Goal: Communication & Community: Answer question/provide support

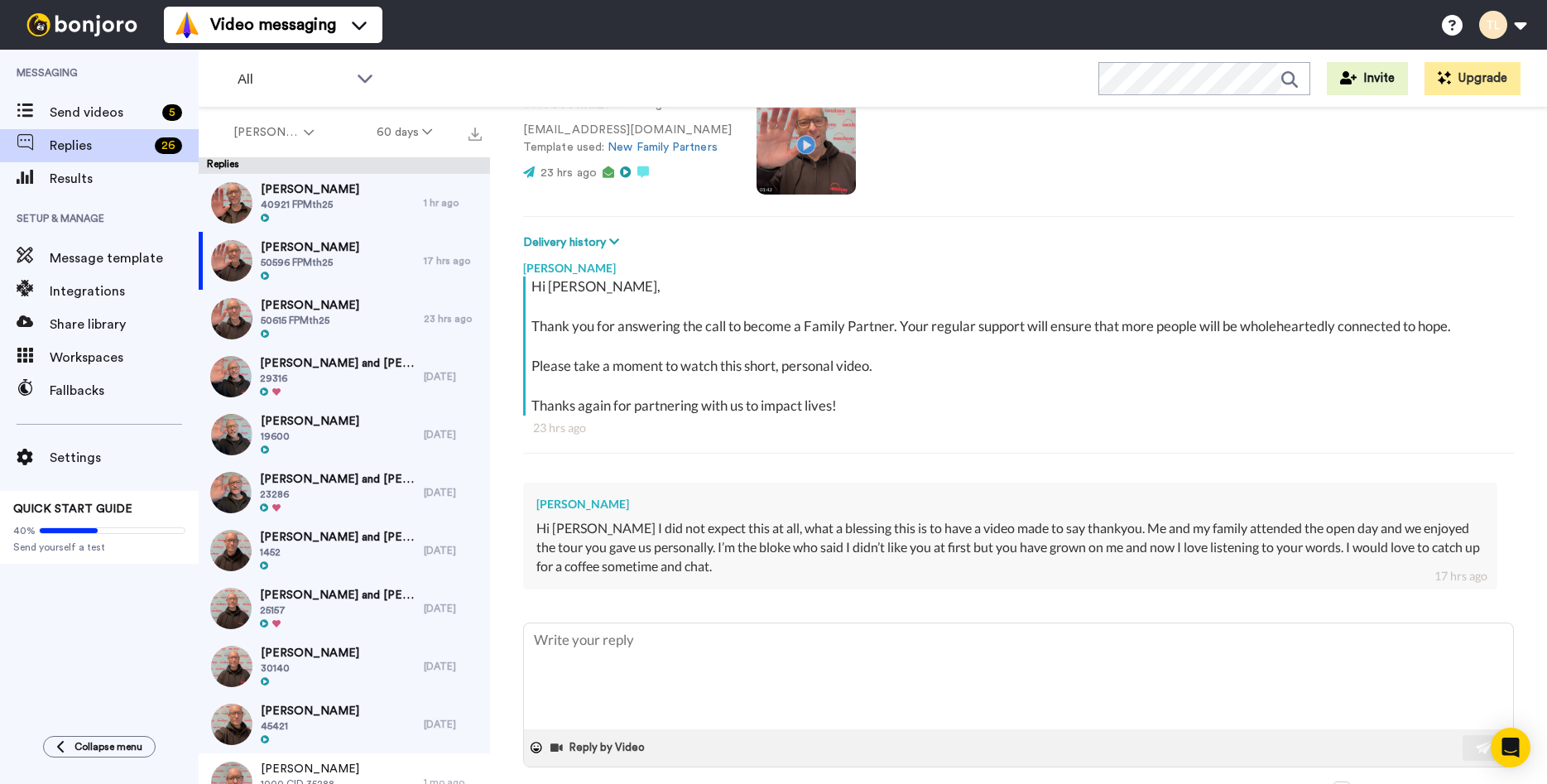
scroll to position [151, 0]
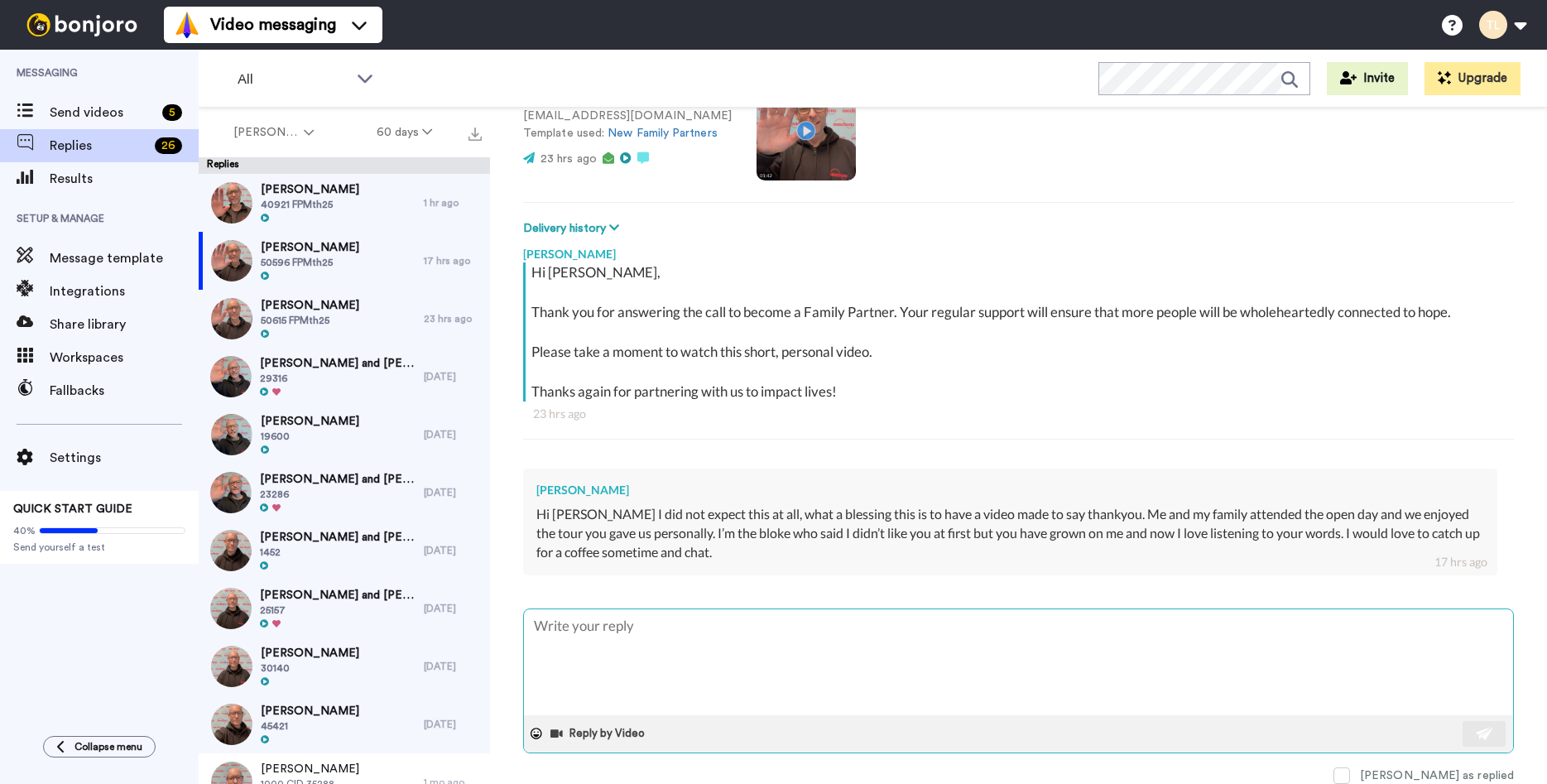
type textarea "T"
type textarea "x"
type textarea "TH"
type textarea "x"
type textarea "THA"
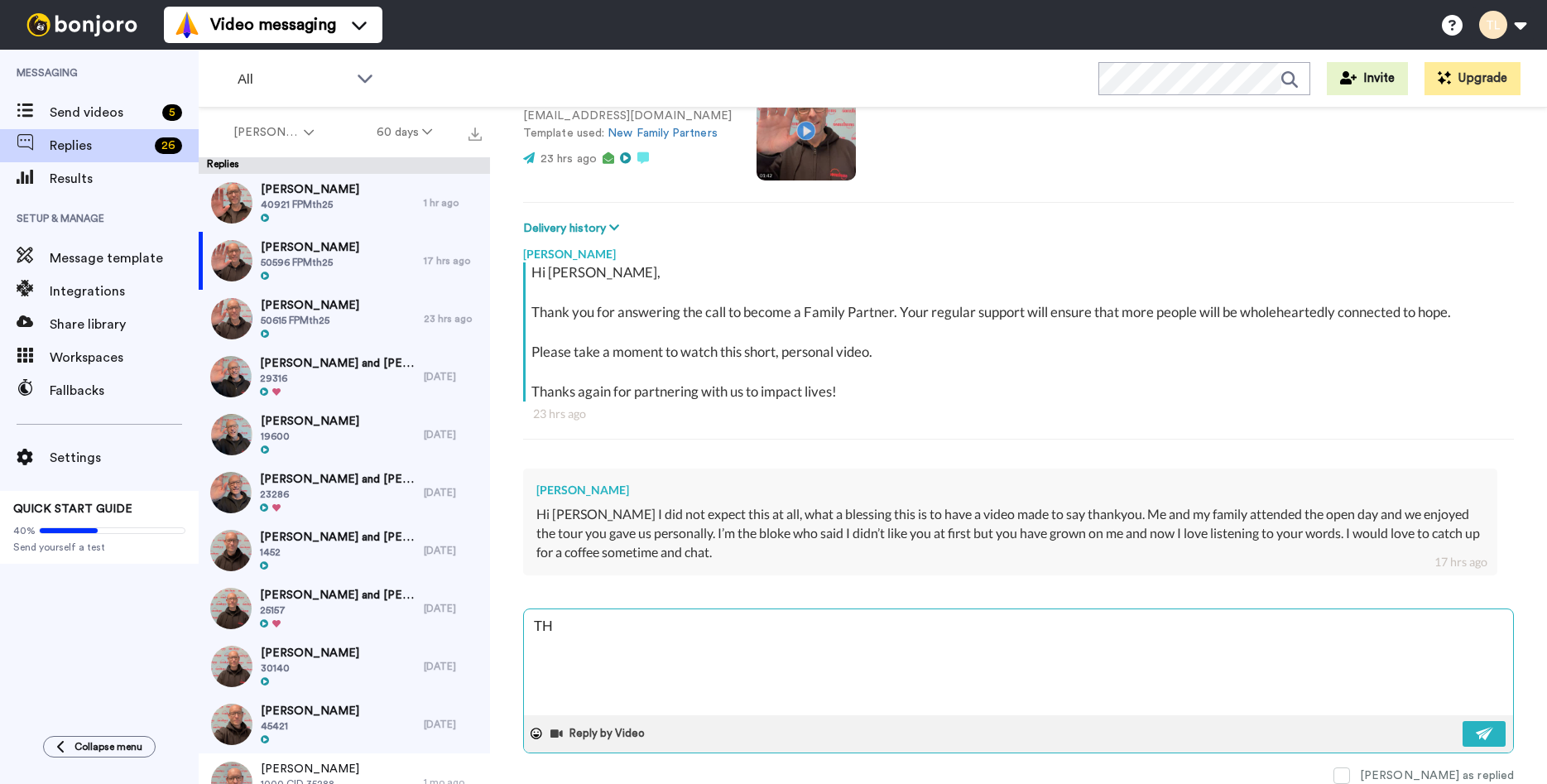
type textarea "x"
type textarea "THAA"
type textarea "x"
type textarea "THAAN"
type textarea "x"
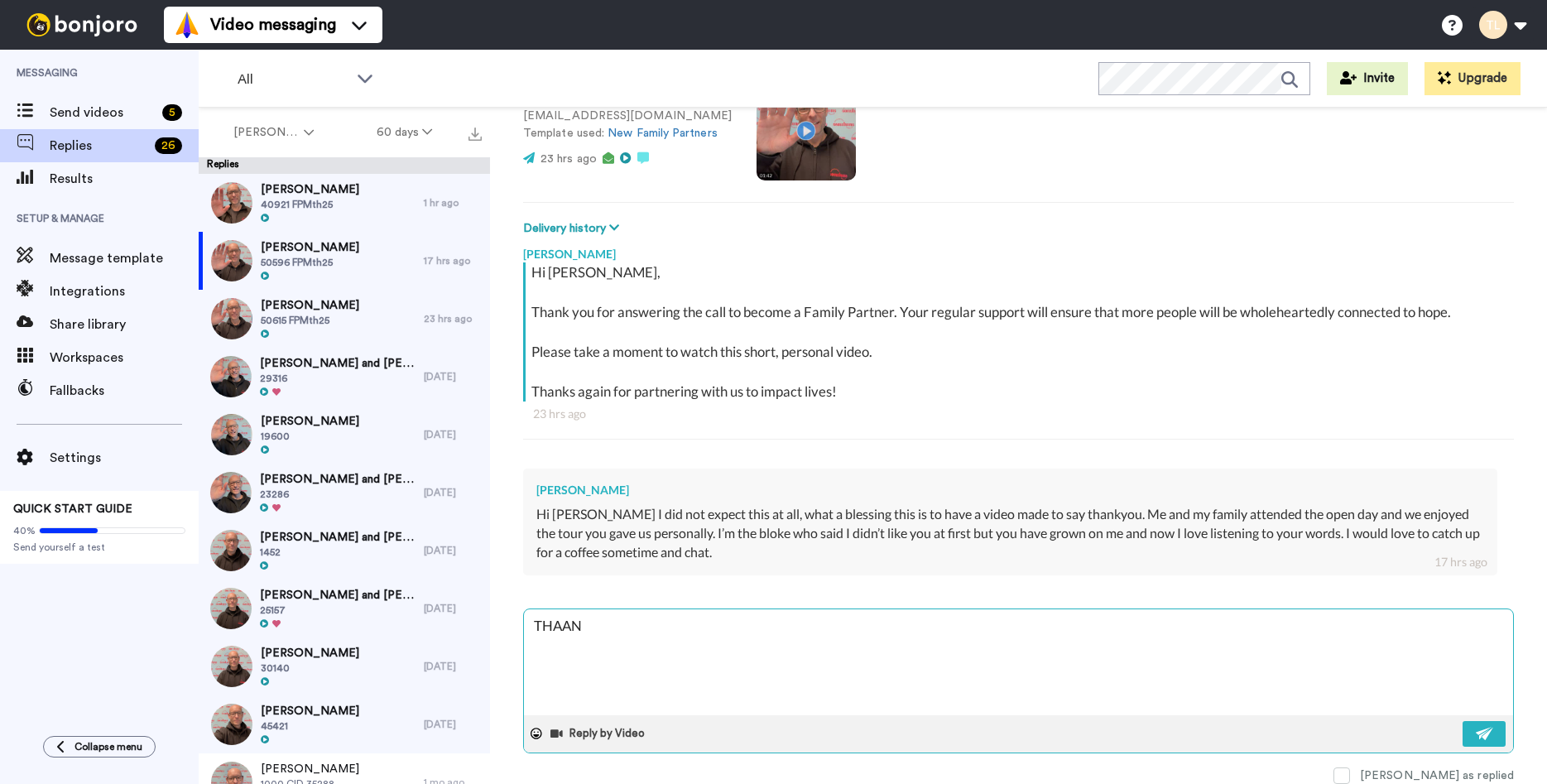
type textarea "THAANS"
type textarea "x"
type textarea "THAAN"
type textarea "x"
type textarea "THAA"
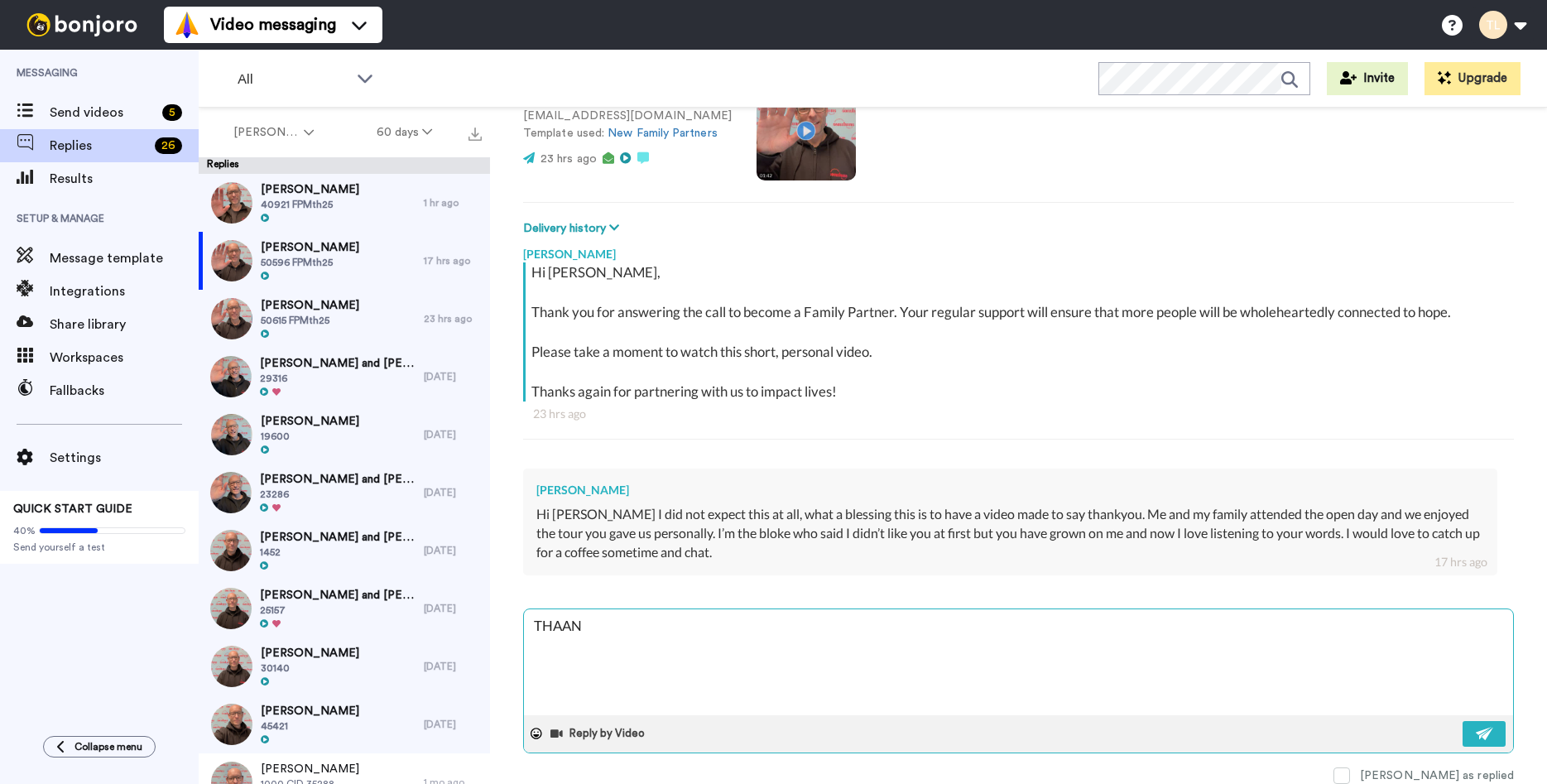
type textarea "x"
type textarea "THA"
type textarea "x"
type textarea "TH"
type textarea "x"
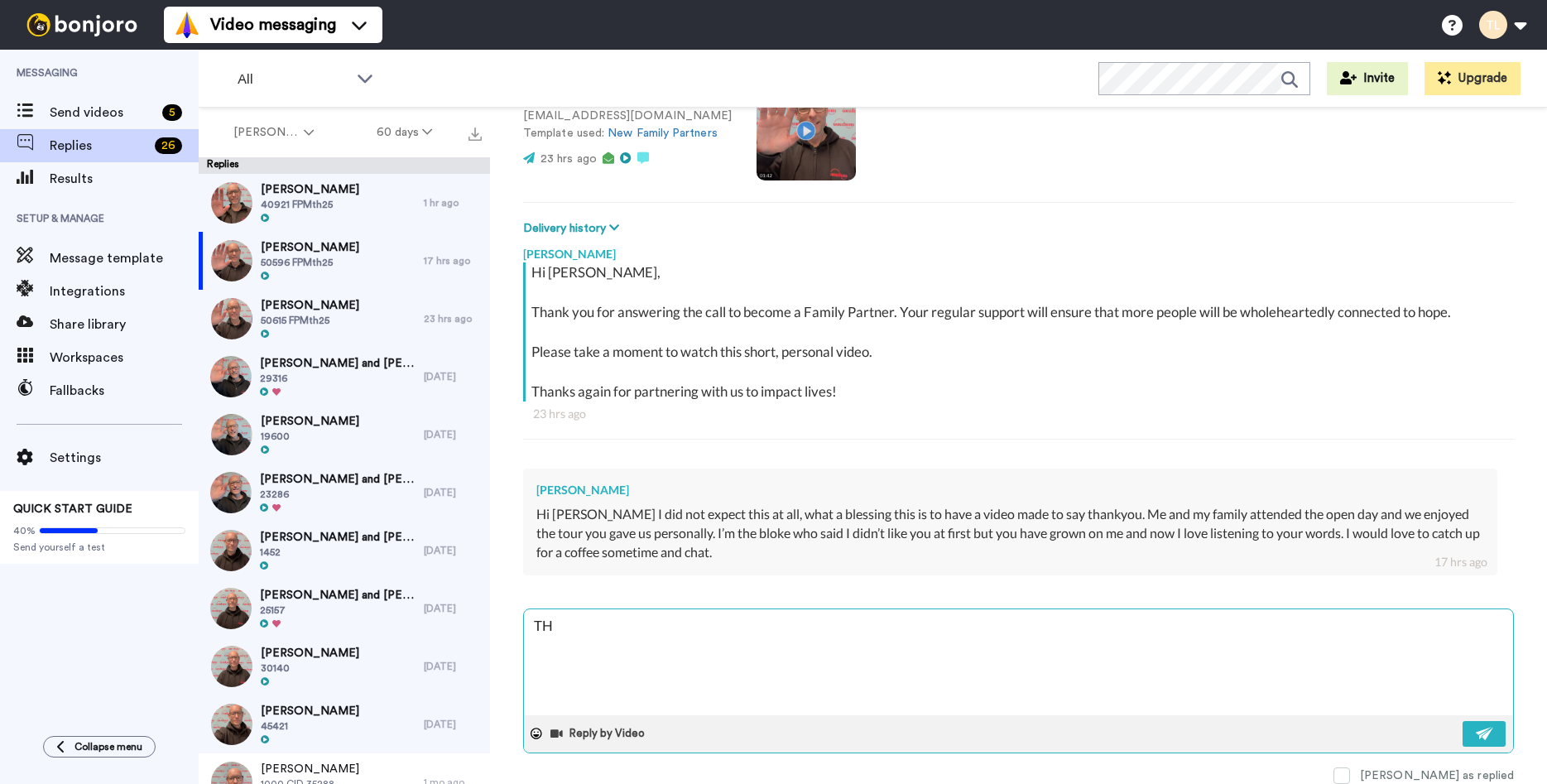
type textarea "T"
type textarea "x"
type textarea "Th"
type textarea "x"
type textarea "Tha"
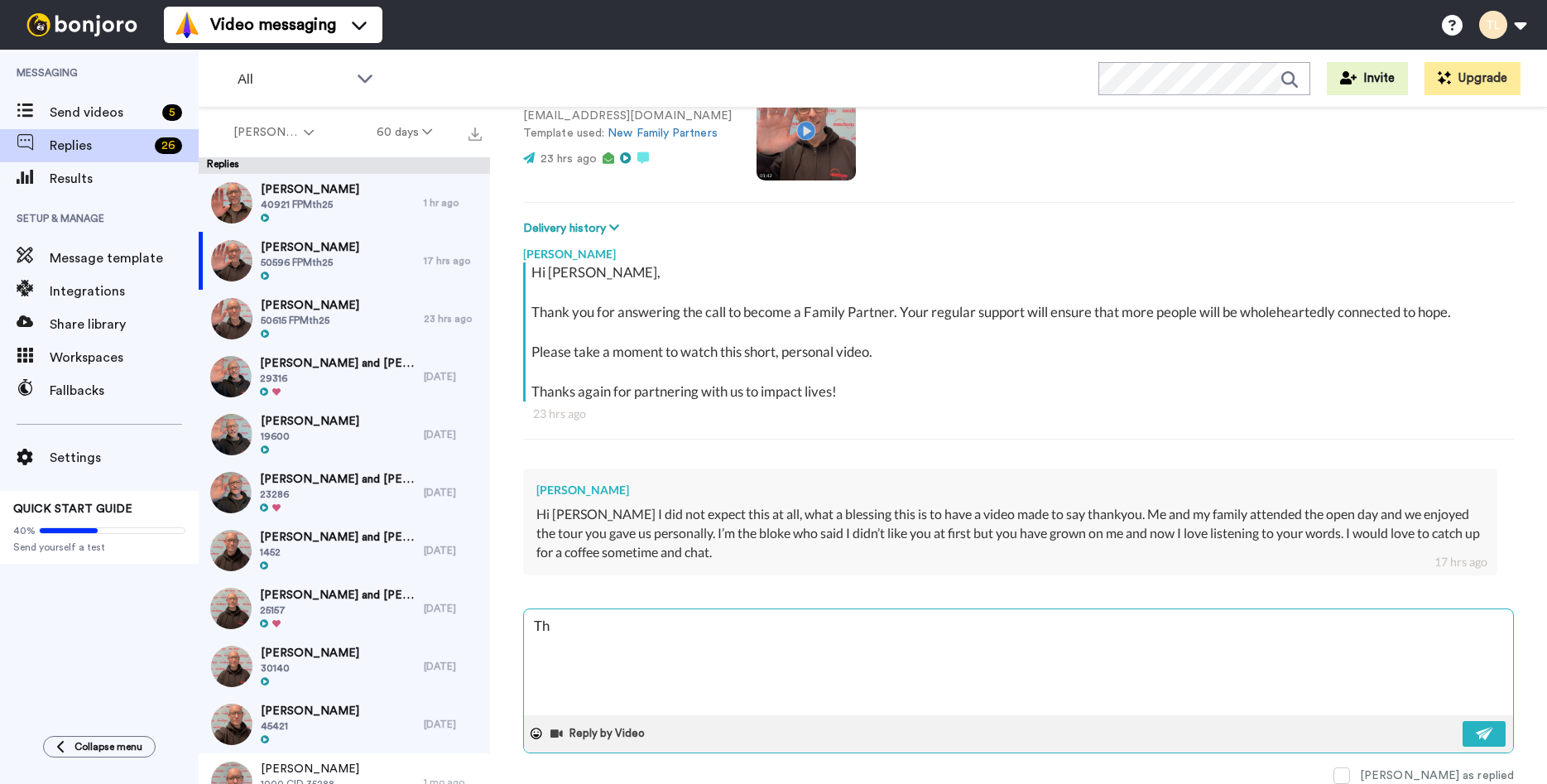
type textarea "x"
type textarea "Than"
type textarea "x"
type textarea "Thank"
type textarea "x"
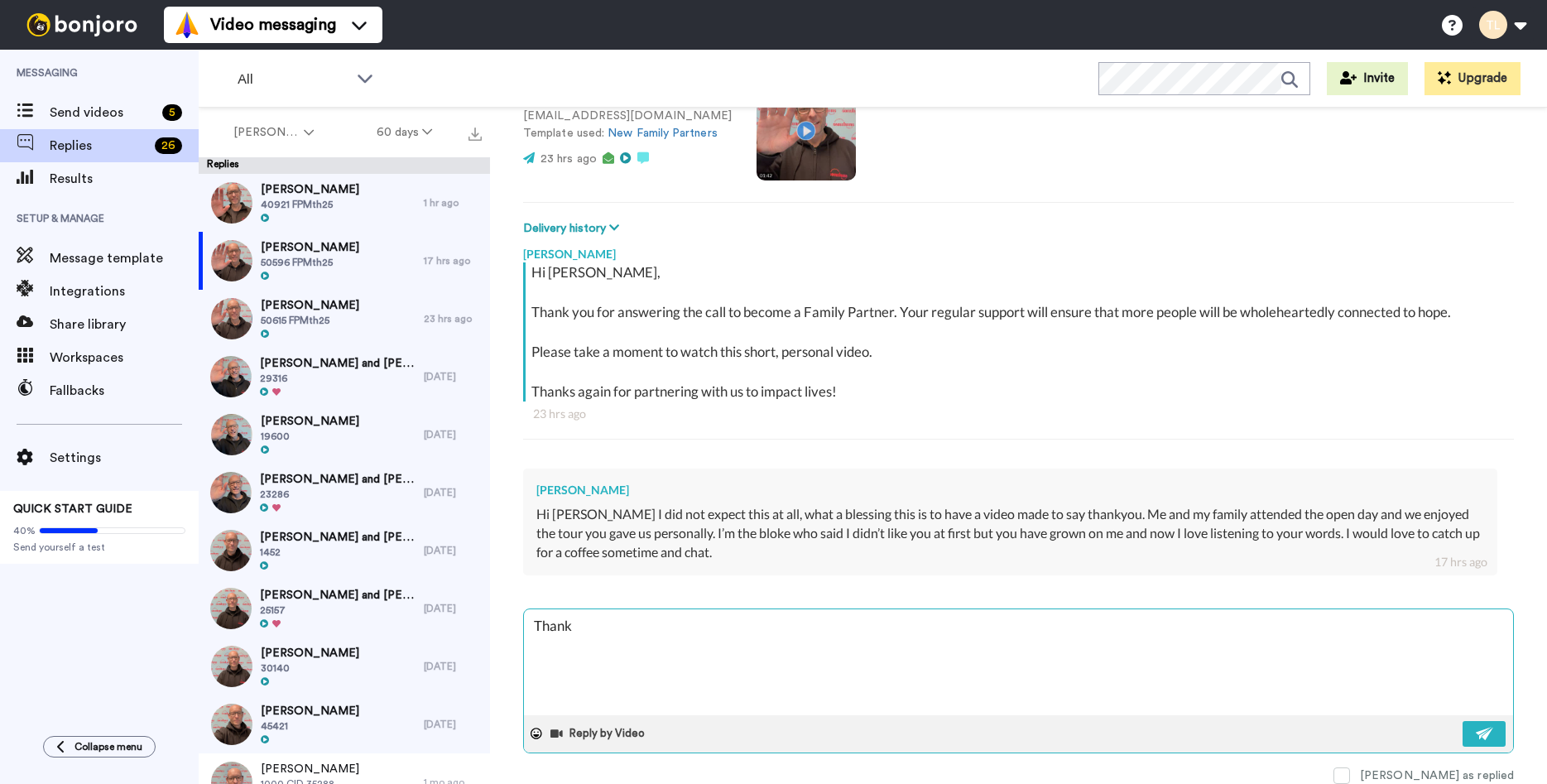
type textarea "Thanks"
type textarea "x"
type textarea "Thanks"
type textarea "x"
type textarea "Thanks K"
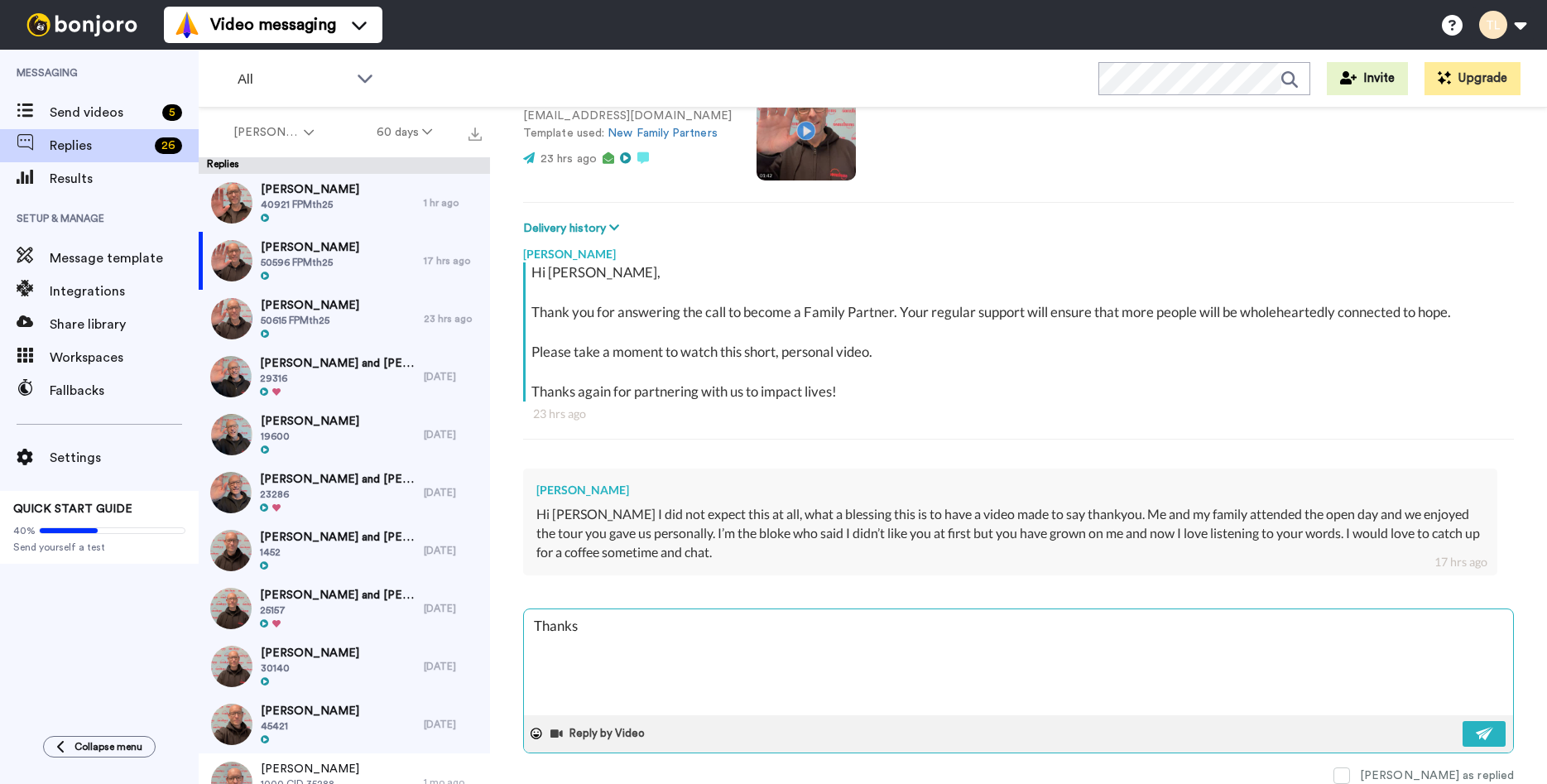
type textarea "x"
type textarea "Thanks"
type textarea "x"
type textarea "Thanks J"
type textarea "x"
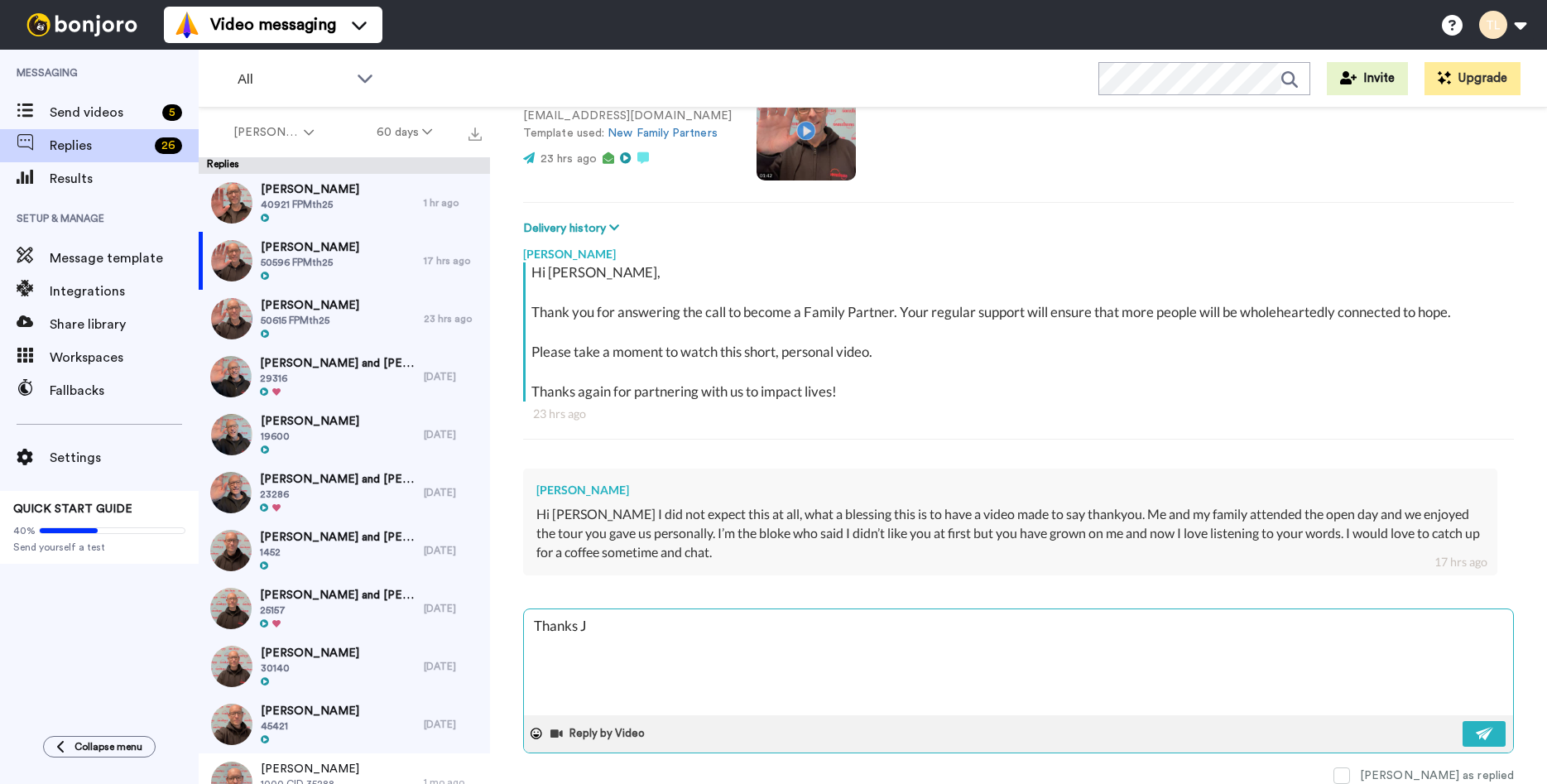
type textarea "Thanks Je"
type textarea "x"
type textarea "Thanks [PERSON_NAME]"
type textarea "x"
type textarea "Thanks Je"
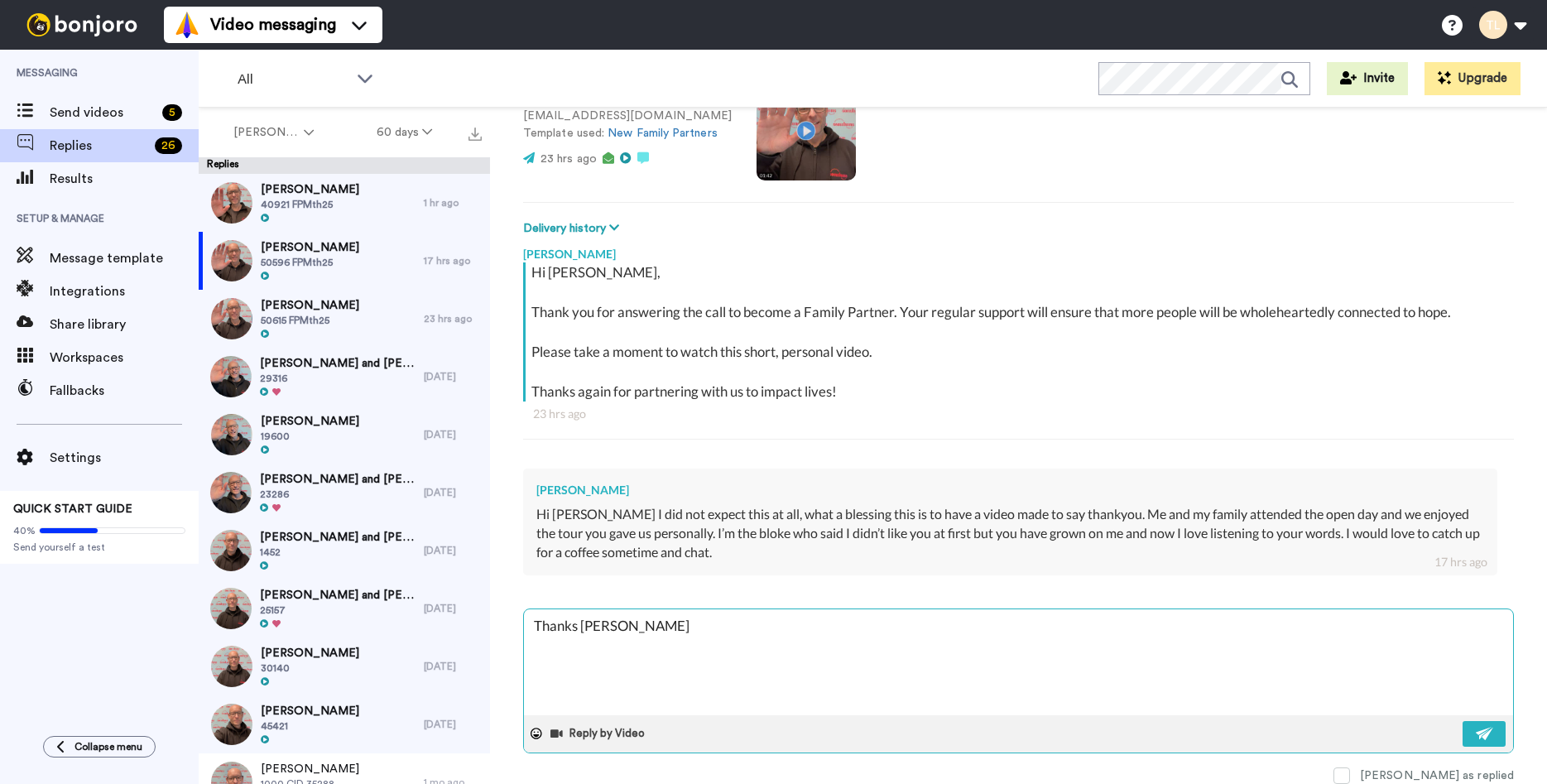
type textarea "x"
type textarea "Thanks [PERSON_NAME]"
type textarea "x"
type textarea "Thanks [PERSON_NAME]"
type textarea "x"
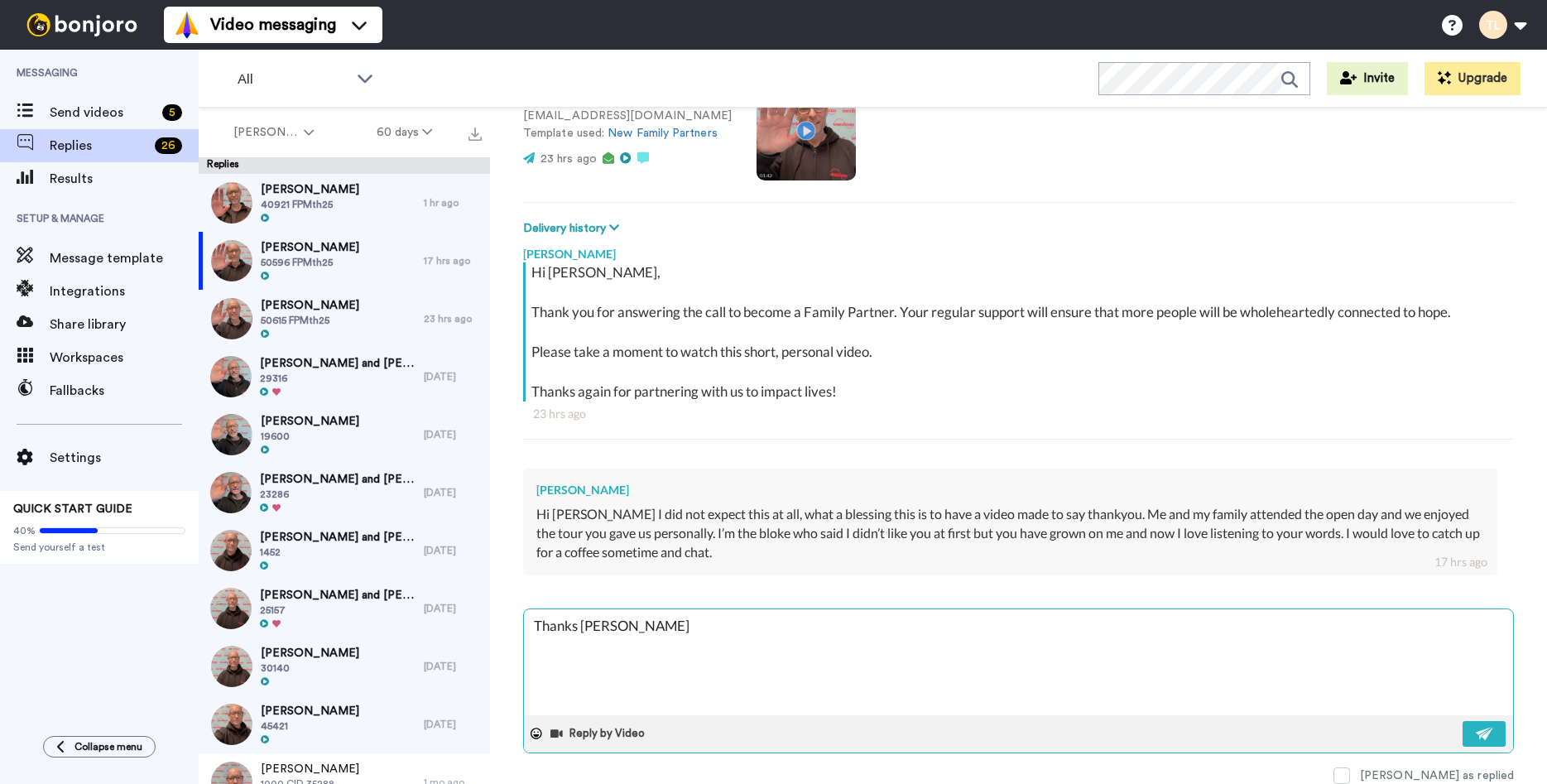
type textarea "Thanks [PERSON_NAME]"
type textarea "x"
type textarea "Thanks [PERSON_NAME]"
type textarea "x"
type textarea "Thanks [PERSON_NAME],"
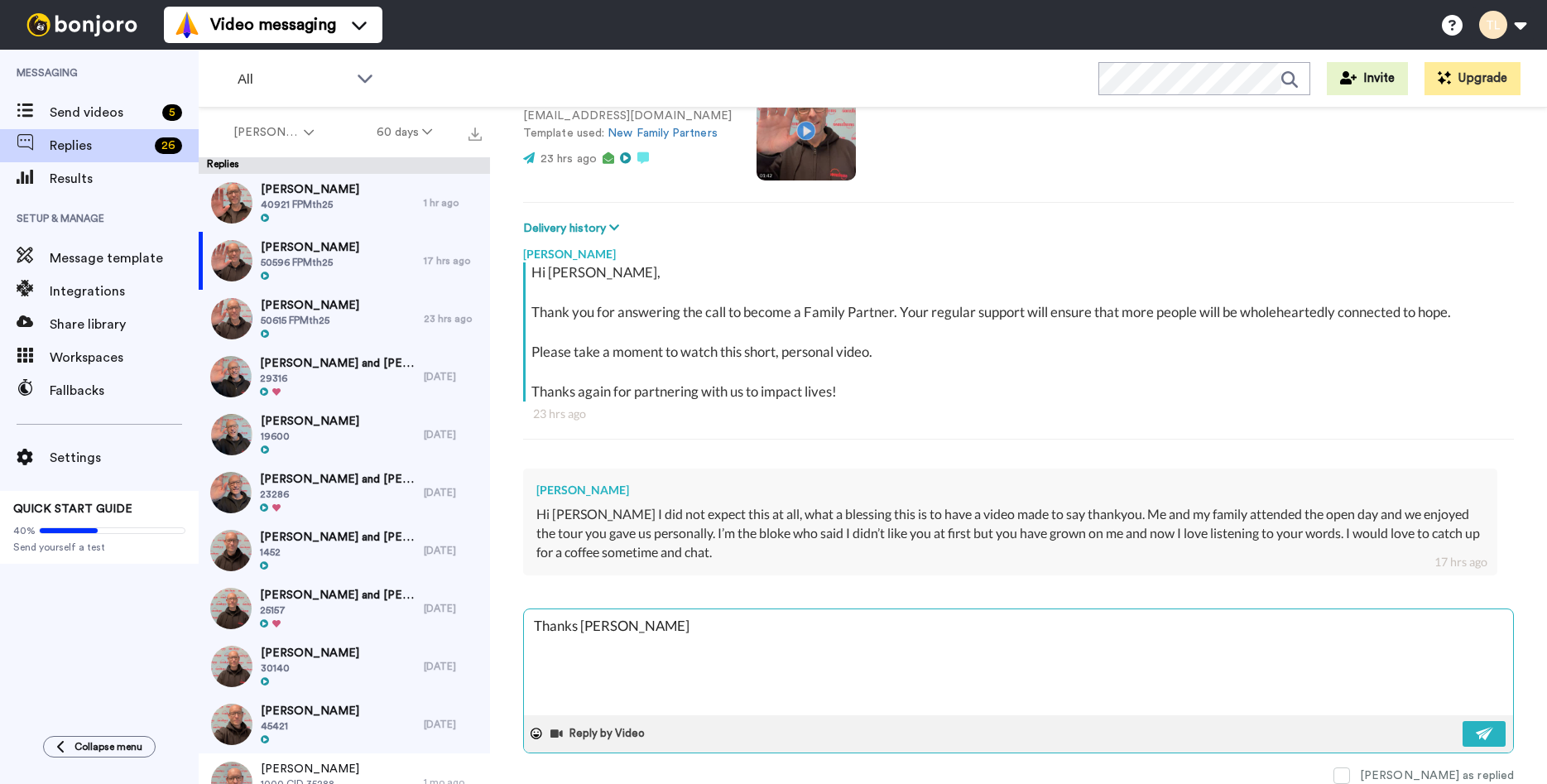
type textarea "x"
type textarea "Thanks [PERSON_NAME],"
type textarea "x"
type textarea "Thanks [PERSON_NAME], g"
type textarea "x"
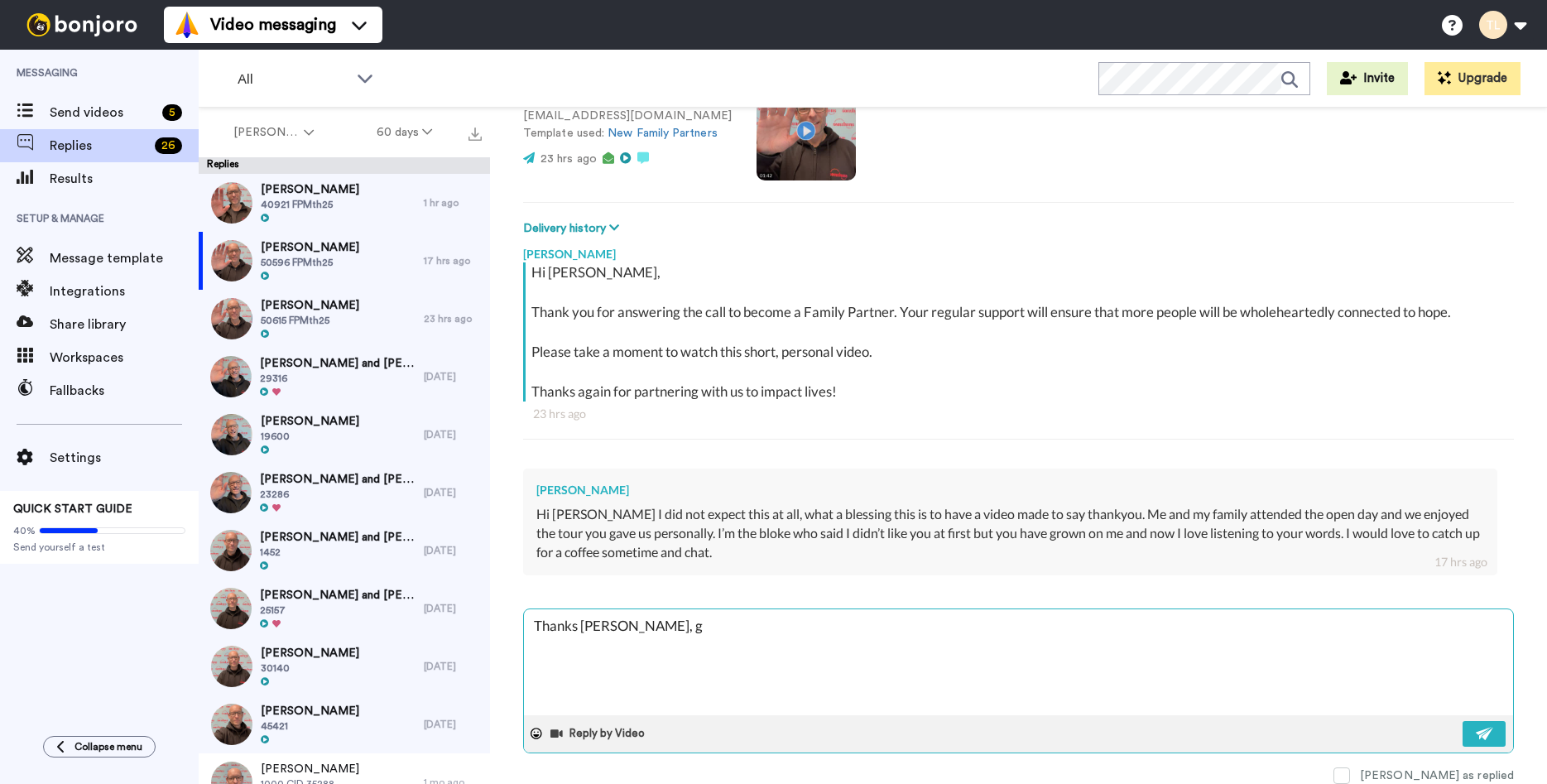
type textarea "Thanks [PERSON_NAME], gr"
type textarea "x"
type textarea "Thanks [PERSON_NAME], gre"
type textarea "x"
type textarea "Thanks [PERSON_NAME], grea"
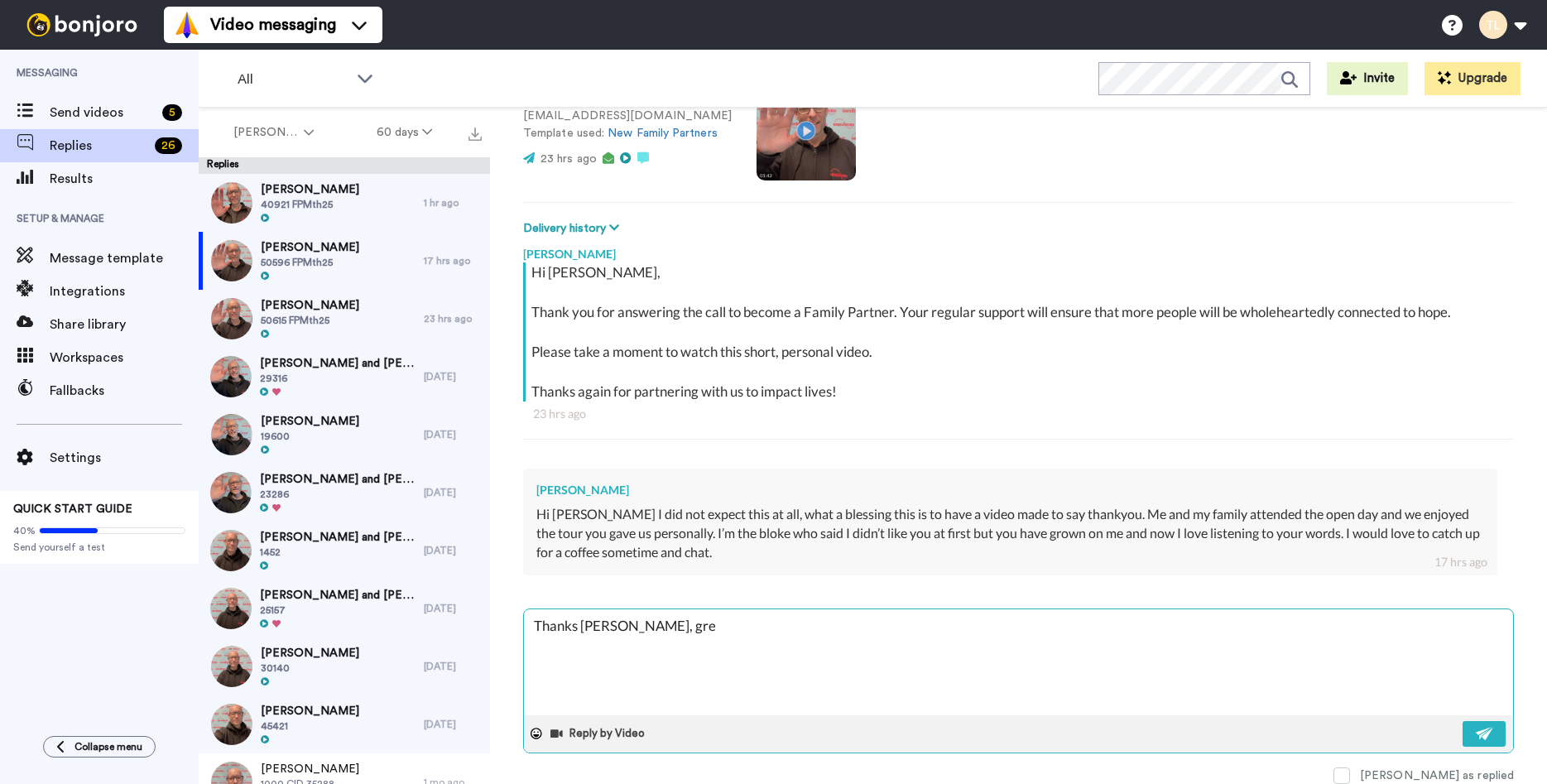
type textarea "x"
type textarea "Thanks [PERSON_NAME], great"
type textarea "x"
type textarea "Thanks [PERSON_NAME], great"
type textarea "x"
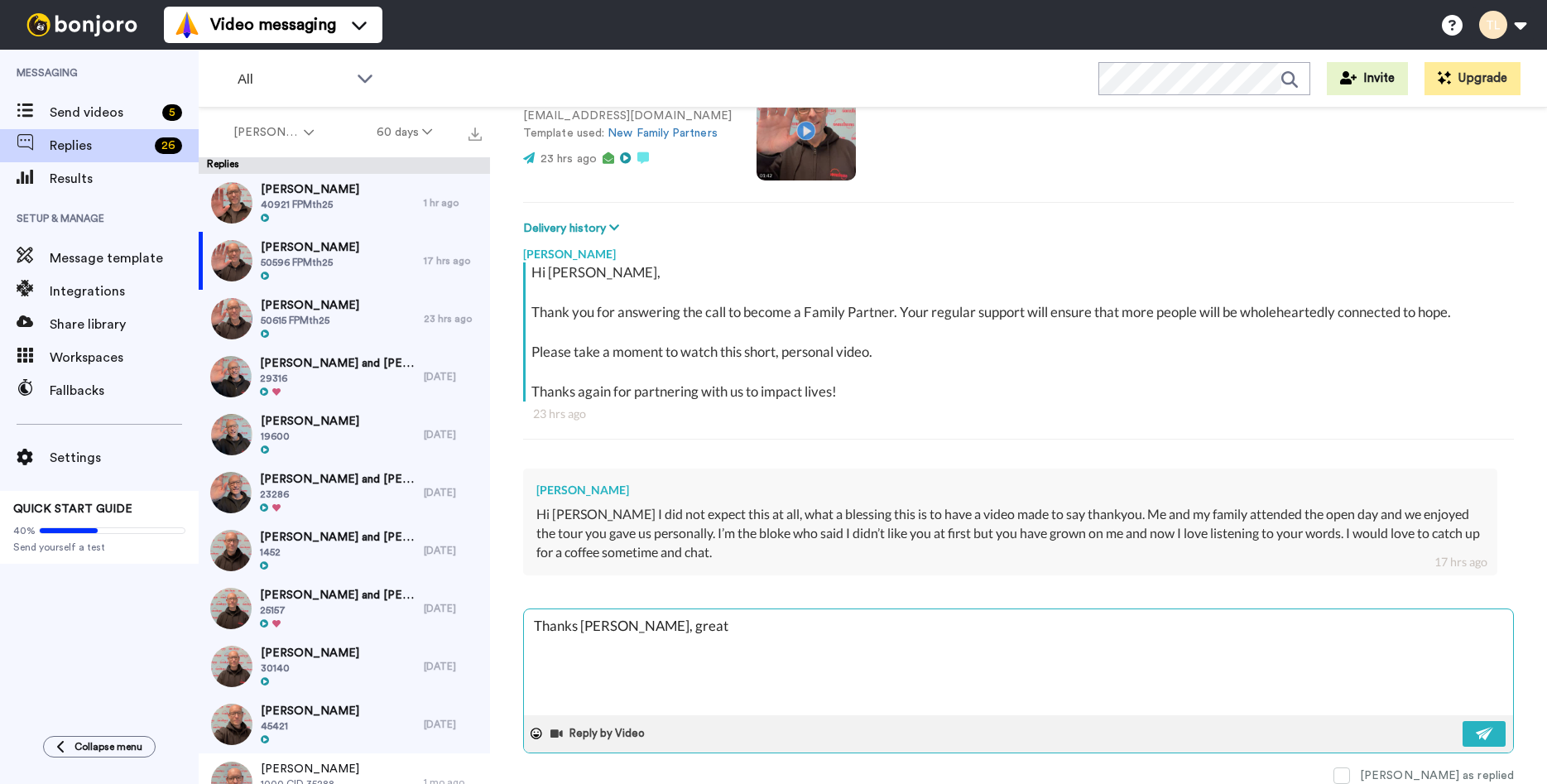
type textarea "Thanks [PERSON_NAME], great t"
type textarea "x"
type textarea "Thanks [PERSON_NAME], great t"
type textarea "x"
type textarea "Thanks [PERSON_NAME], great t h"
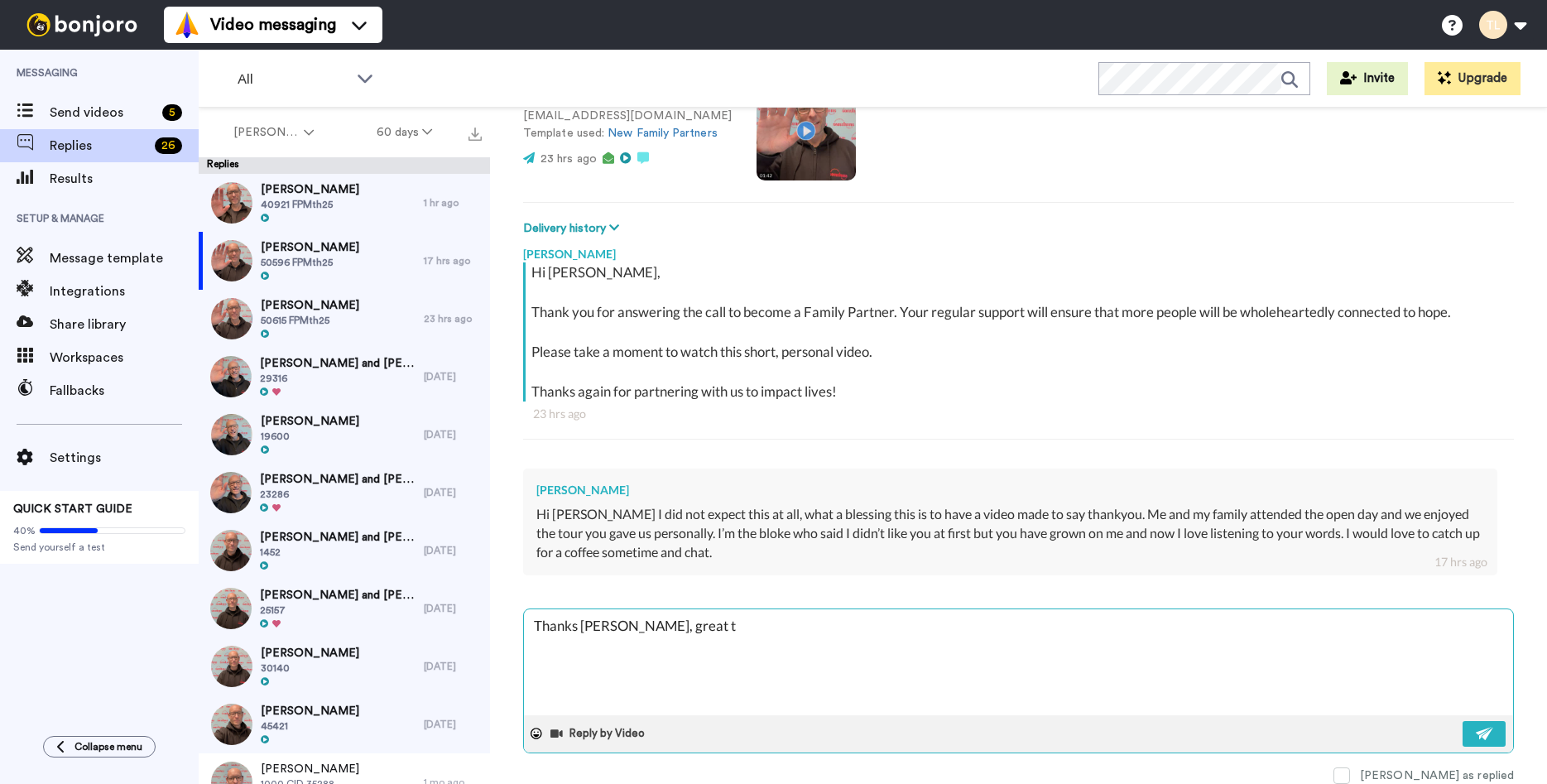
type textarea "x"
type textarea "Thanks [PERSON_NAME], great t he"
type textarea "x"
type textarea "Thanks [PERSON_NAME], great t hea"
type textarea "x"
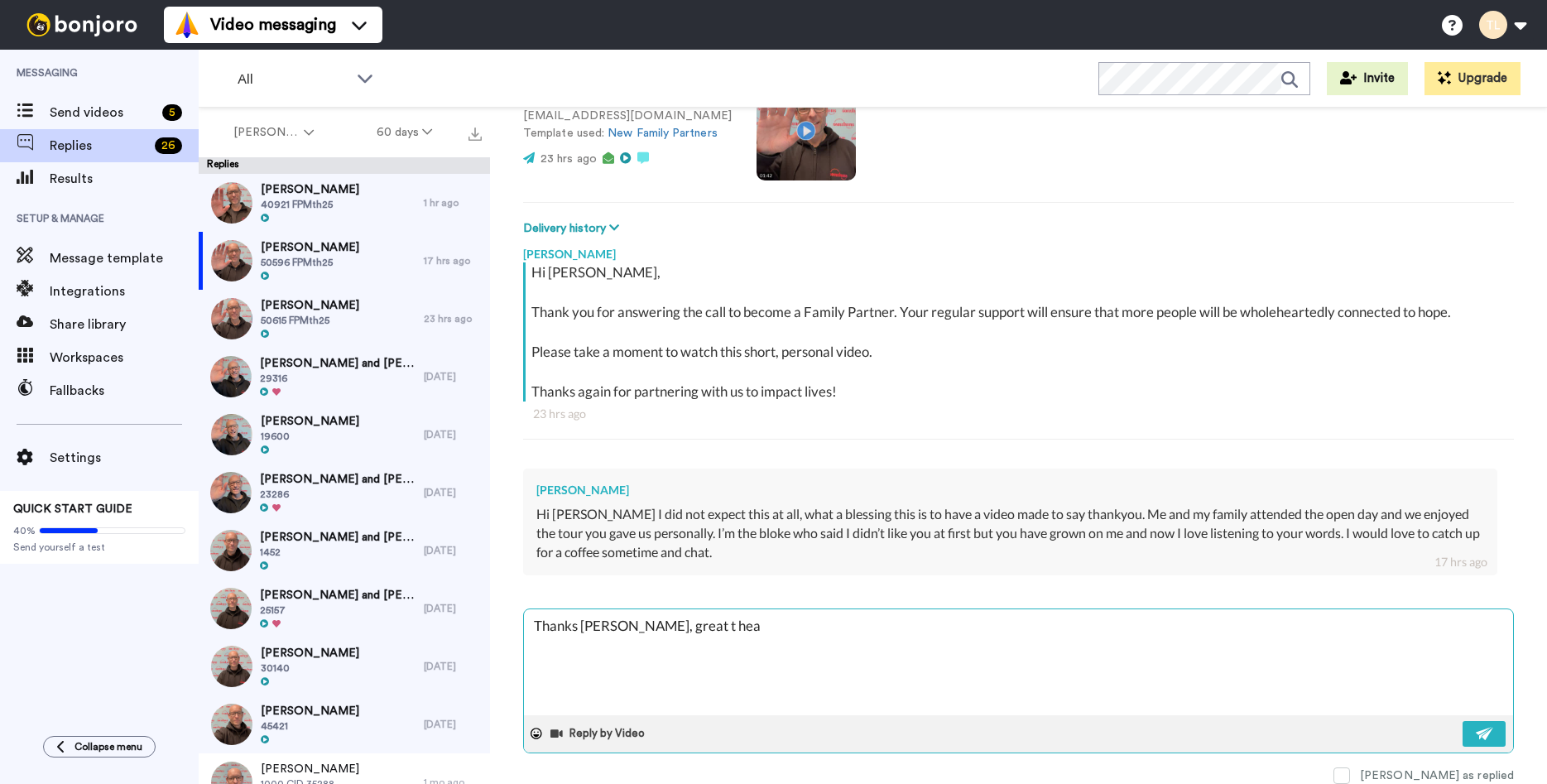
type textarea "Thanks [PERSON_NAME], great t hear"
type textarea "x"
type textarea "Thanks [PERSON_NAME], great t hear"
type textarea "x"
type textarea "Thanks [PERSON_NAME], great t hear b"
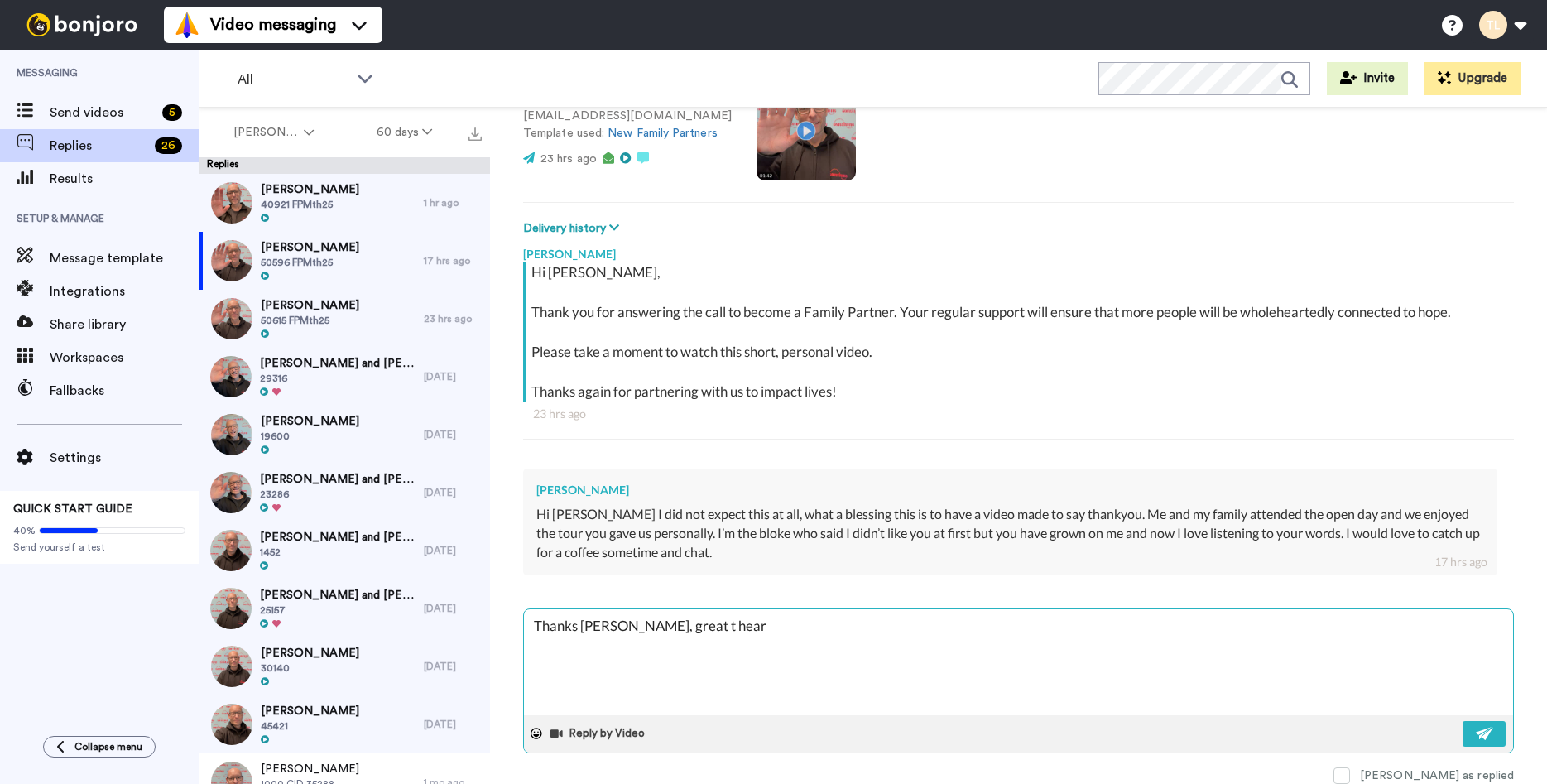
type textarea "x"
type textarea "Thanks [PERSON_NAME], great t hear ba"
type textarea "x"
type textarea "Thanks [PERSON_NAME], great t hear bac"
type textarea "x"
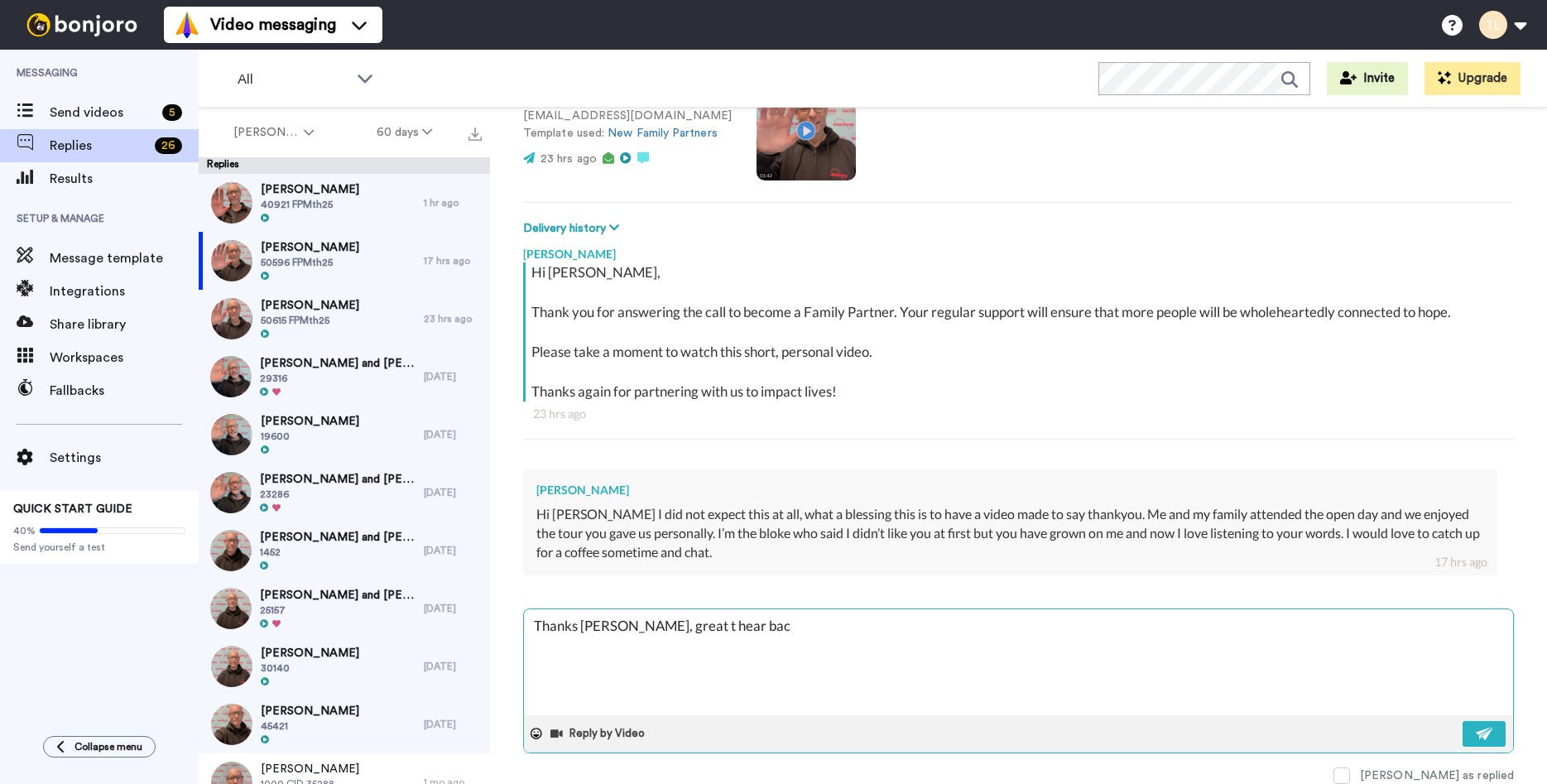
type textarea "Thanks [PERSON_NAME], great t hear back"
type textarea "x"
type textarea "Thanks [PERSON_NAME], great t hear bac"
type textarea "x"
type textarea "Thanks [PERSON_NAME], great t hear ba"
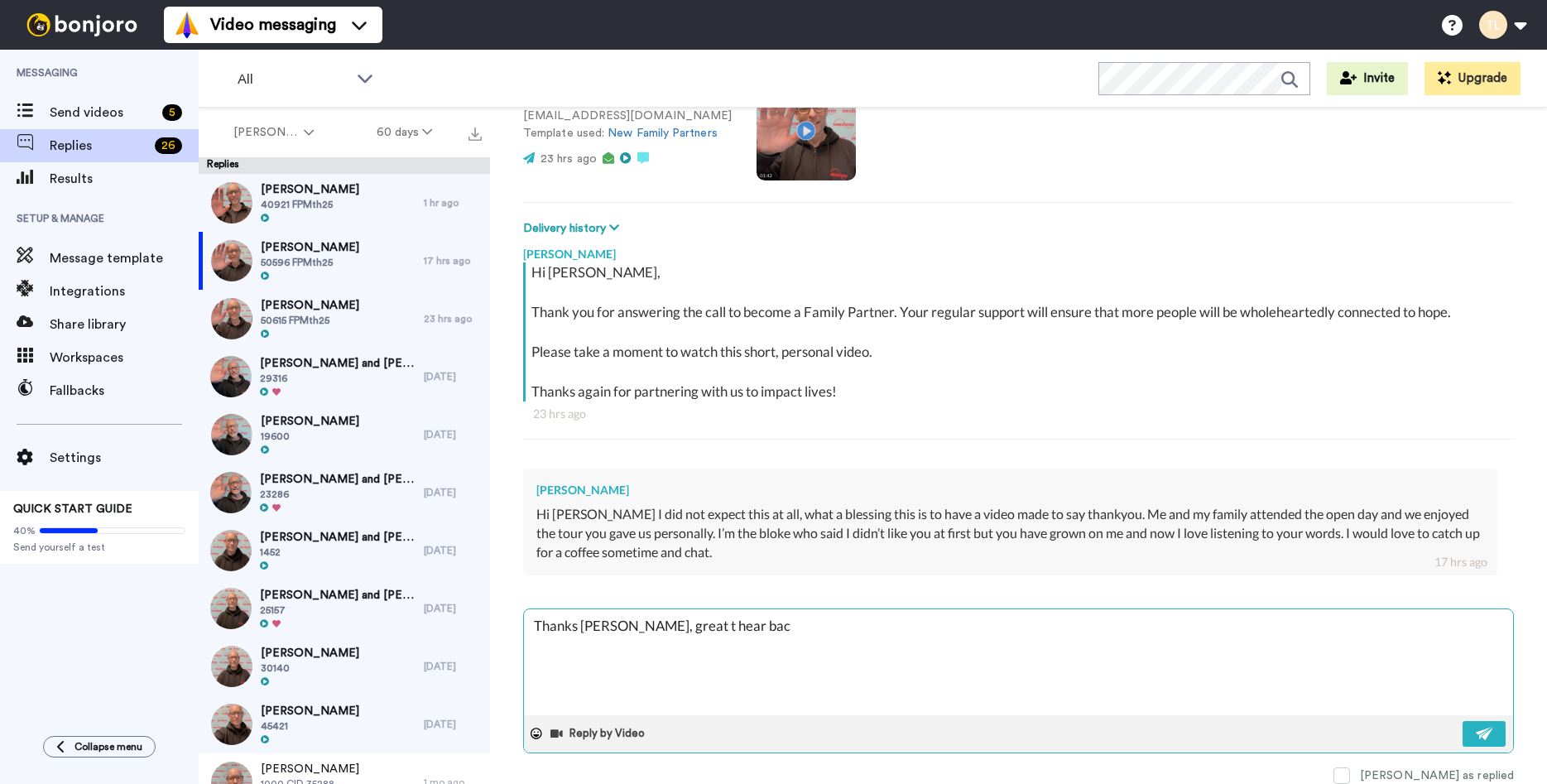
type textarea "x"
type textarea "Thanks [PERSON_NAME], great t hear b"
type textarea "x"
type textarea "Thanks [PERSON_NAME], great t hear"
type textarea "x"
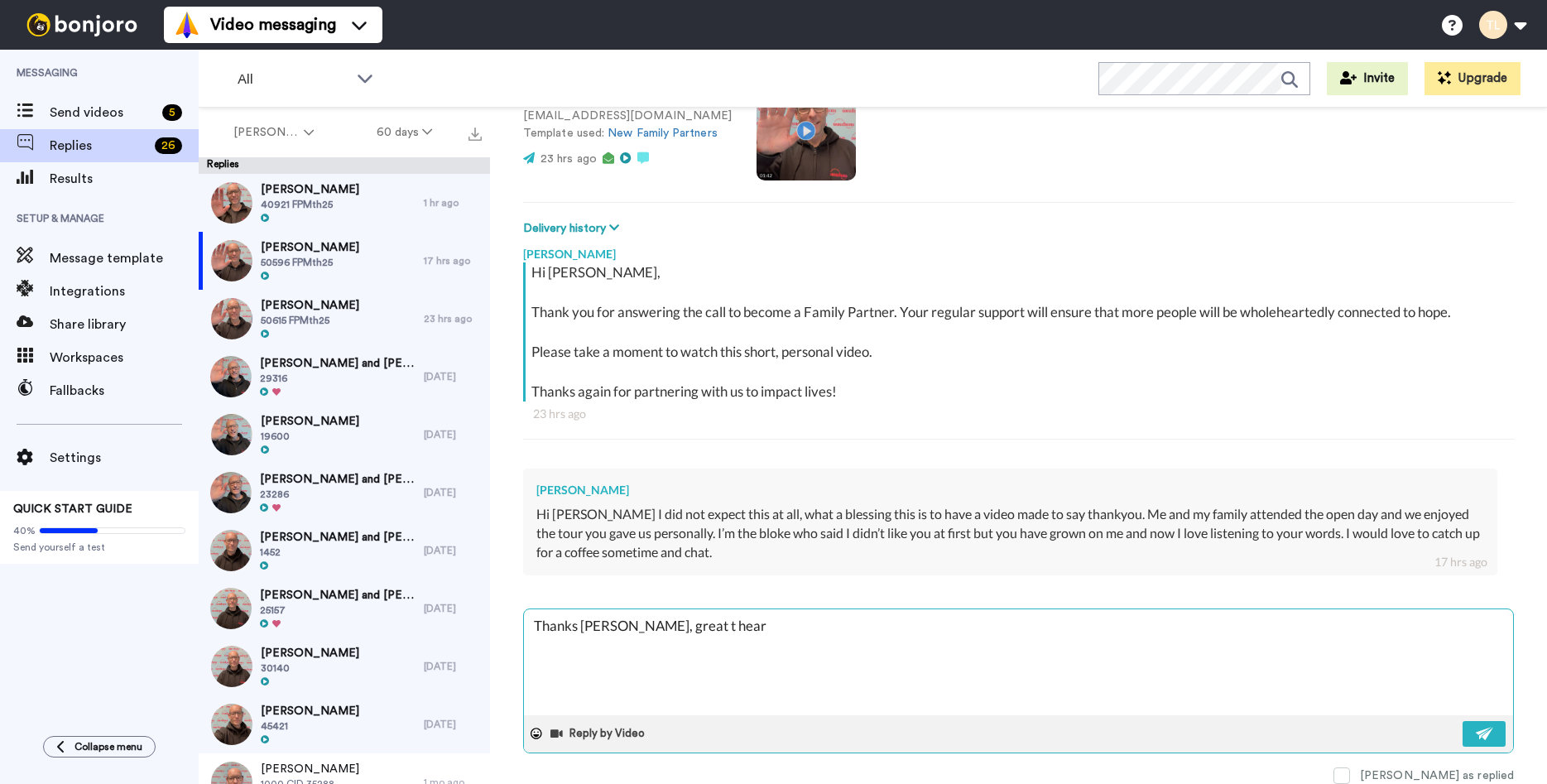
type textarea "Thanks [PERSON_NAME], great t hear"
type textarea "x"
type textarea "Thanks [PERSON_NAME], great t hea"
type textarea "x"
type textarea "Thanks [PERSON_NAME], great t he"
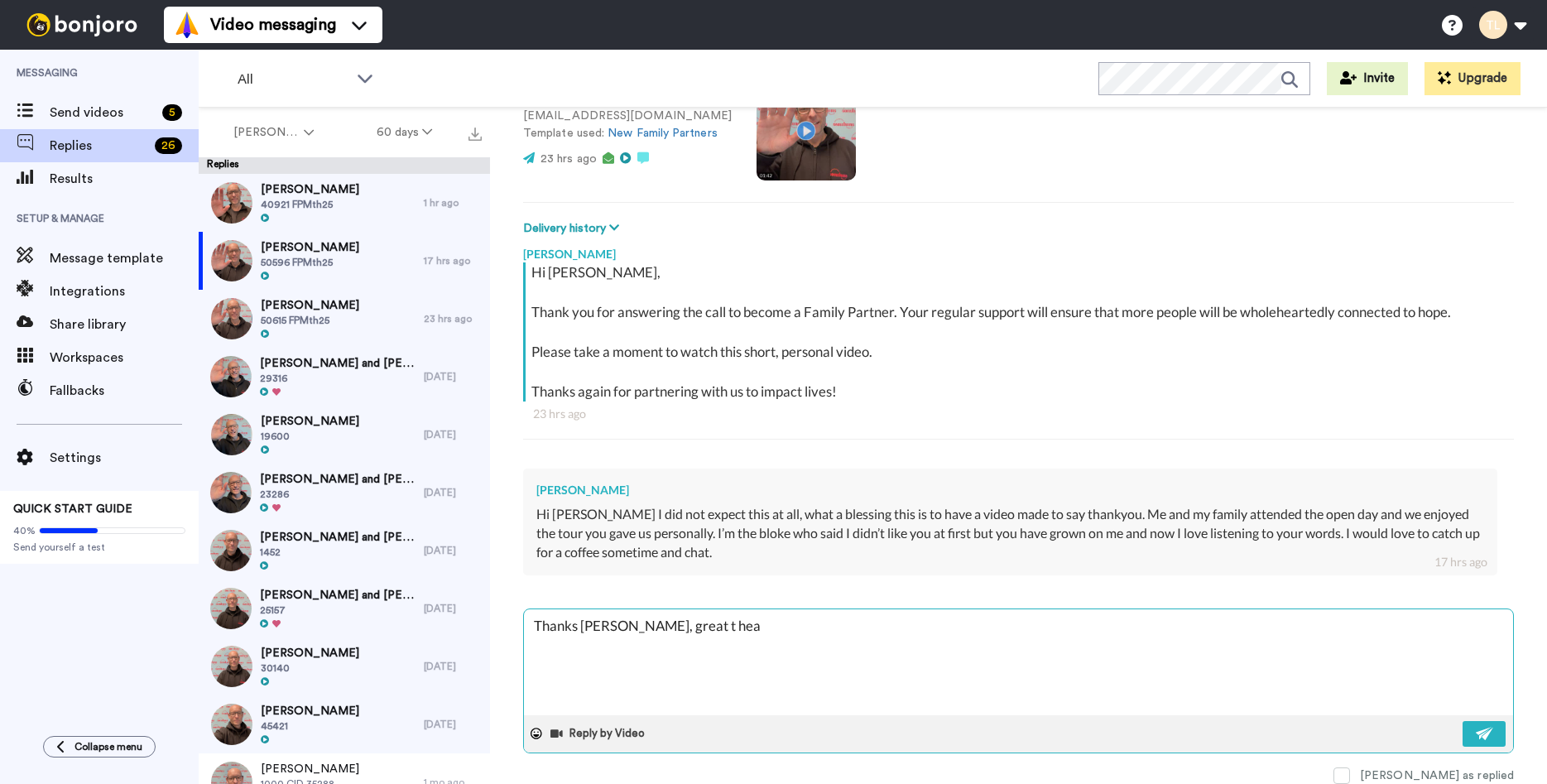
type textarea "x"
type textarea "Thanks [PERSON_NAME], great t h"
type textarea "x"
type textarea "Thanks [PERSON_NAME], great t"
type textarea "x"
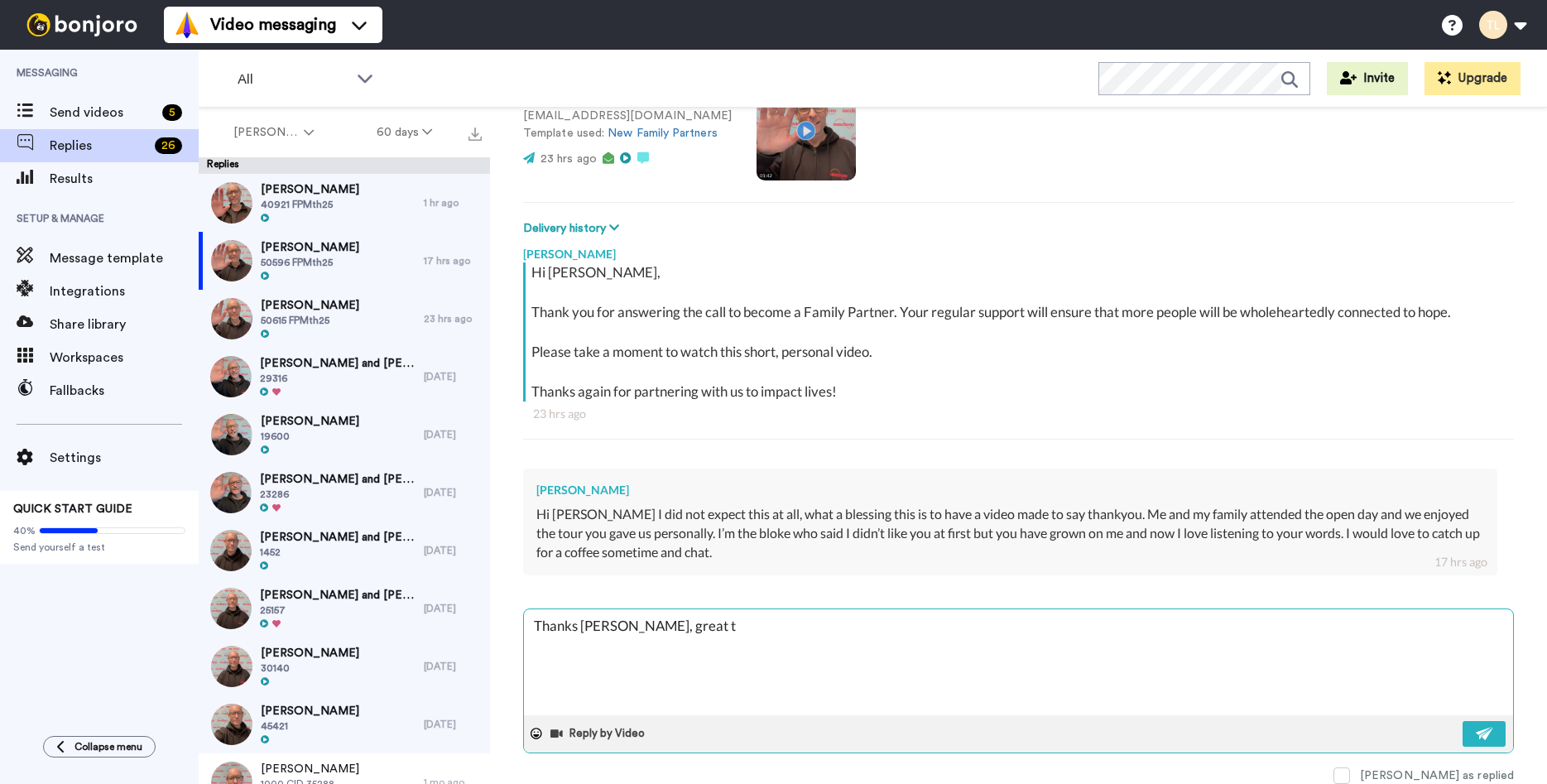
type textarea "Thanks [PERSON_NAME], great t"
type textarea "x"
type textarea "Thanks [PERSON_NAME], great to"
type textarea "x"
type textarea "Thanks [PERSON_NAME], great to"
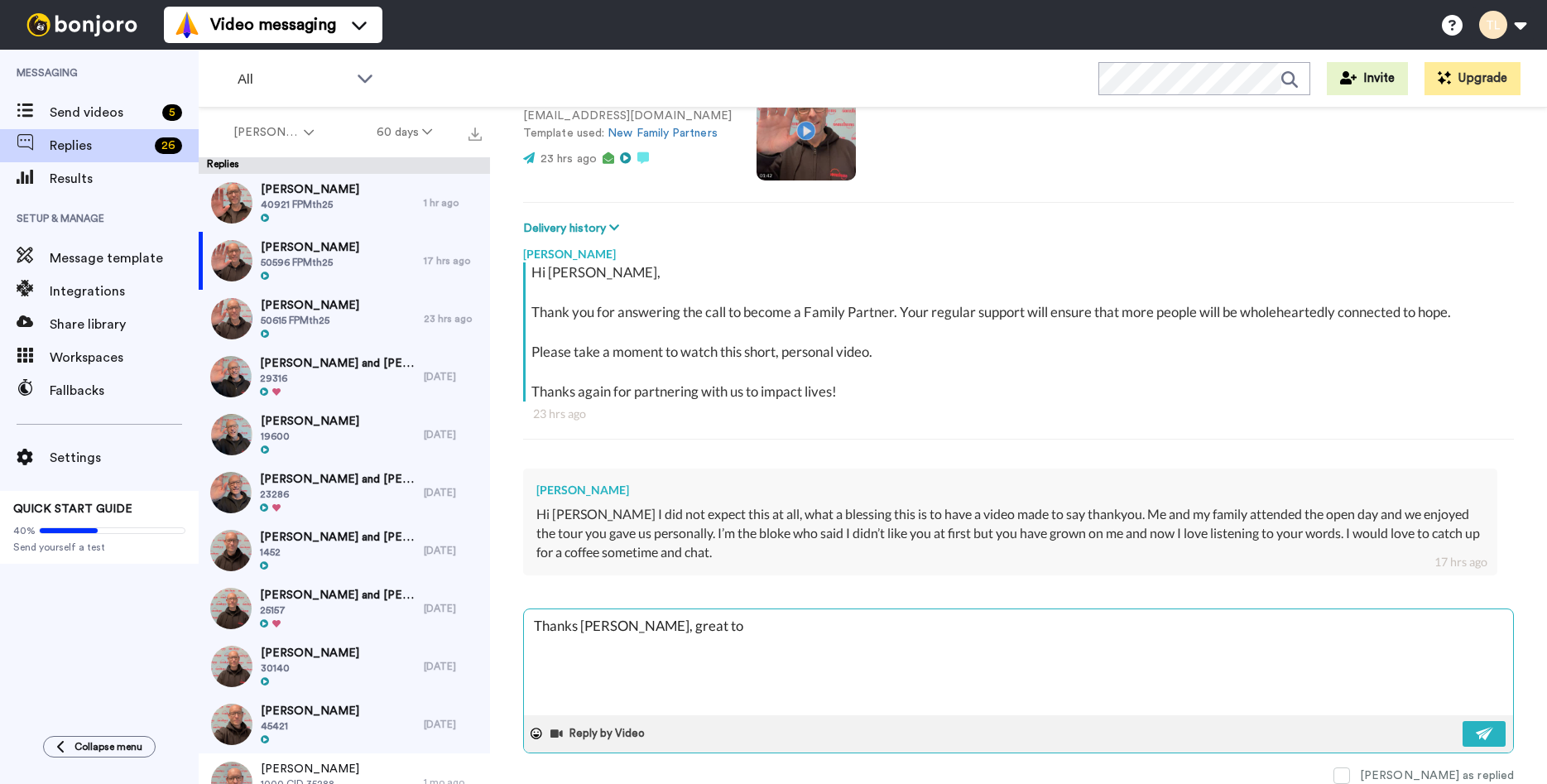
type textarea "x"
type textarea "Thanks [PERSON_NAME], great to h"
type textarea "x"
type textarea "Thanks [PERSON_NAME], great to he"
type textarea "x"
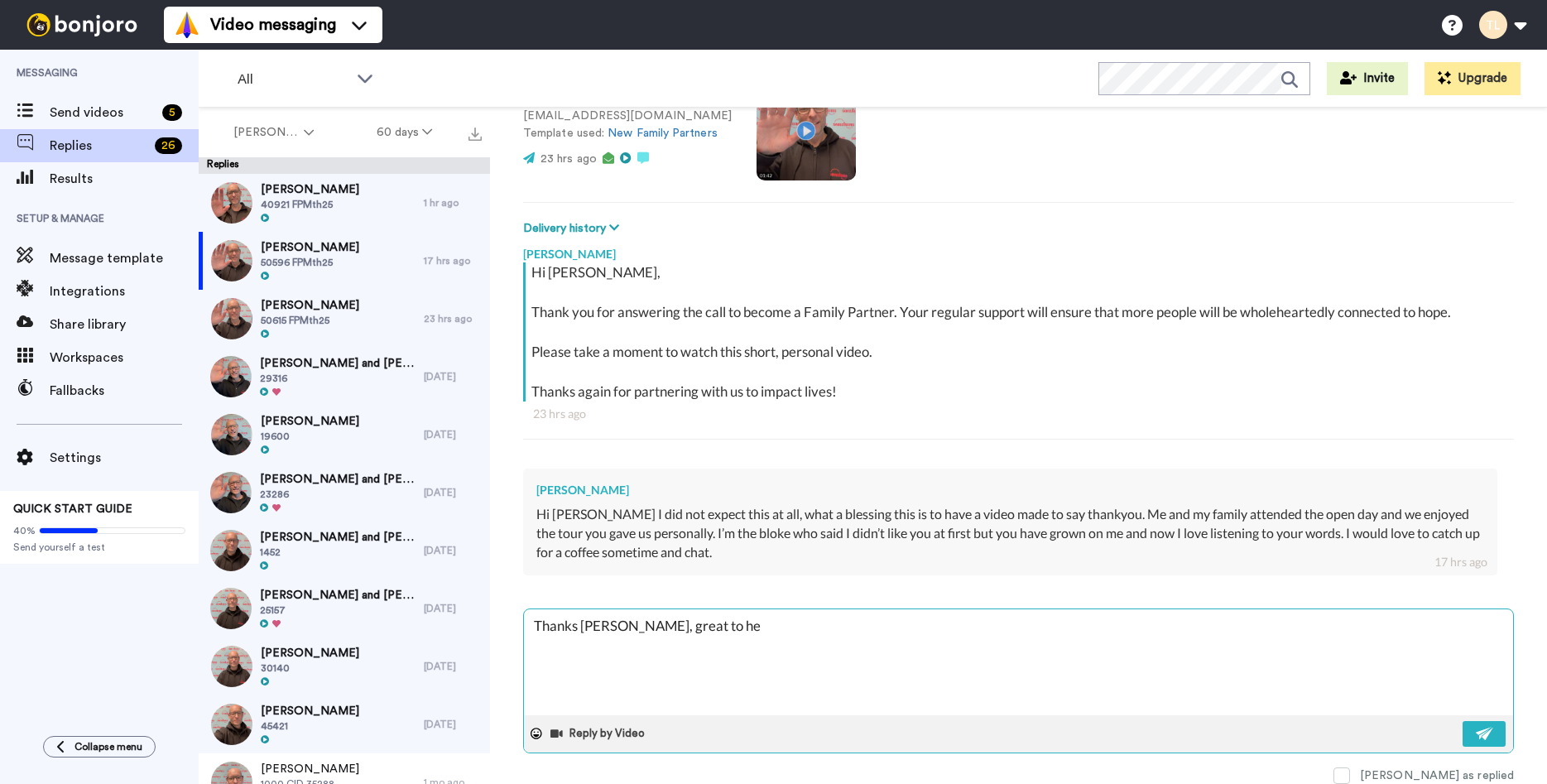
type textarea "Thanks [PERSON_NAME], great to hea"
type textarea "x"
type textarea "Thanks [PERSON_NAME], great to hear"
type textarea "x"
type textarea "Thanks [PERSON_NAME], great to hear"
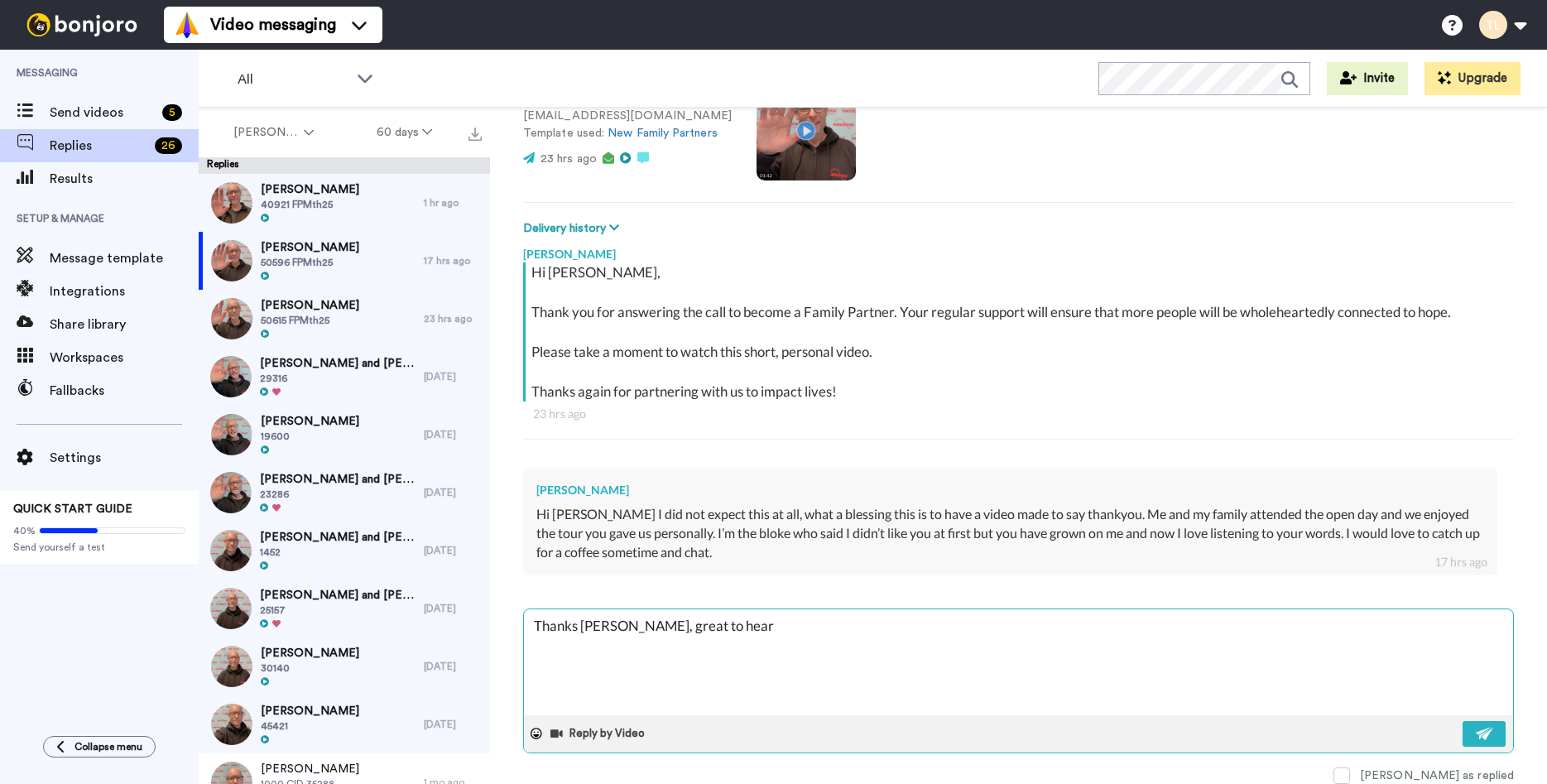
type textarea "x"
type textarea "Thanks [PERSON_NAME], great to hear b"
type textarea "x"
type textarea "Thanks [PERSON_NAME], great to hear ba"
type textarea "x"
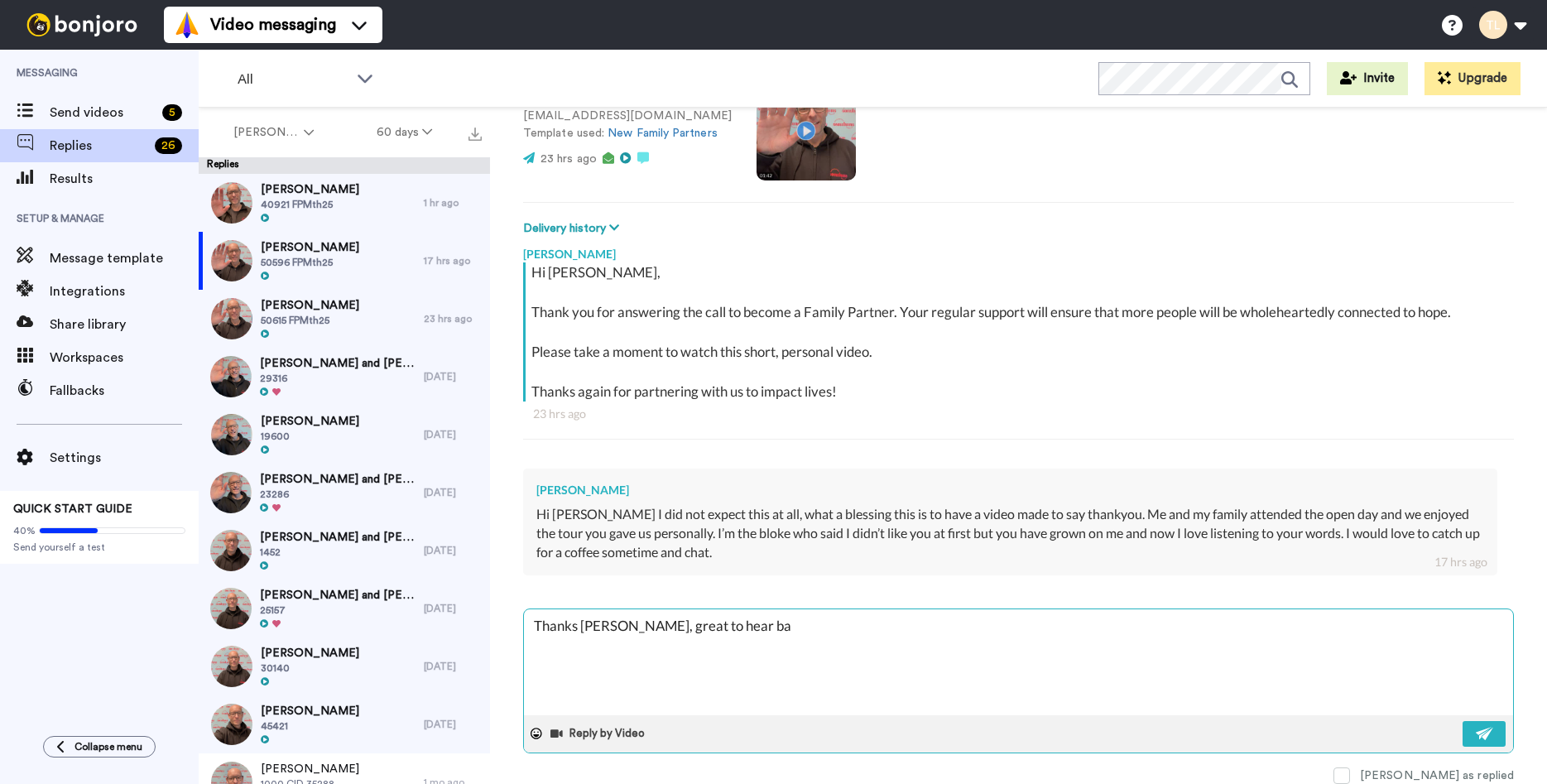
type textarea "Thanks [PERSON_NAME], great to hear bac"
type textarea "x"
type textarea "Thanks [PERSON_NAME], great to hear back"
type textarea "x"
type textarea "Thanks [PERSON_NAME], great to hear back"
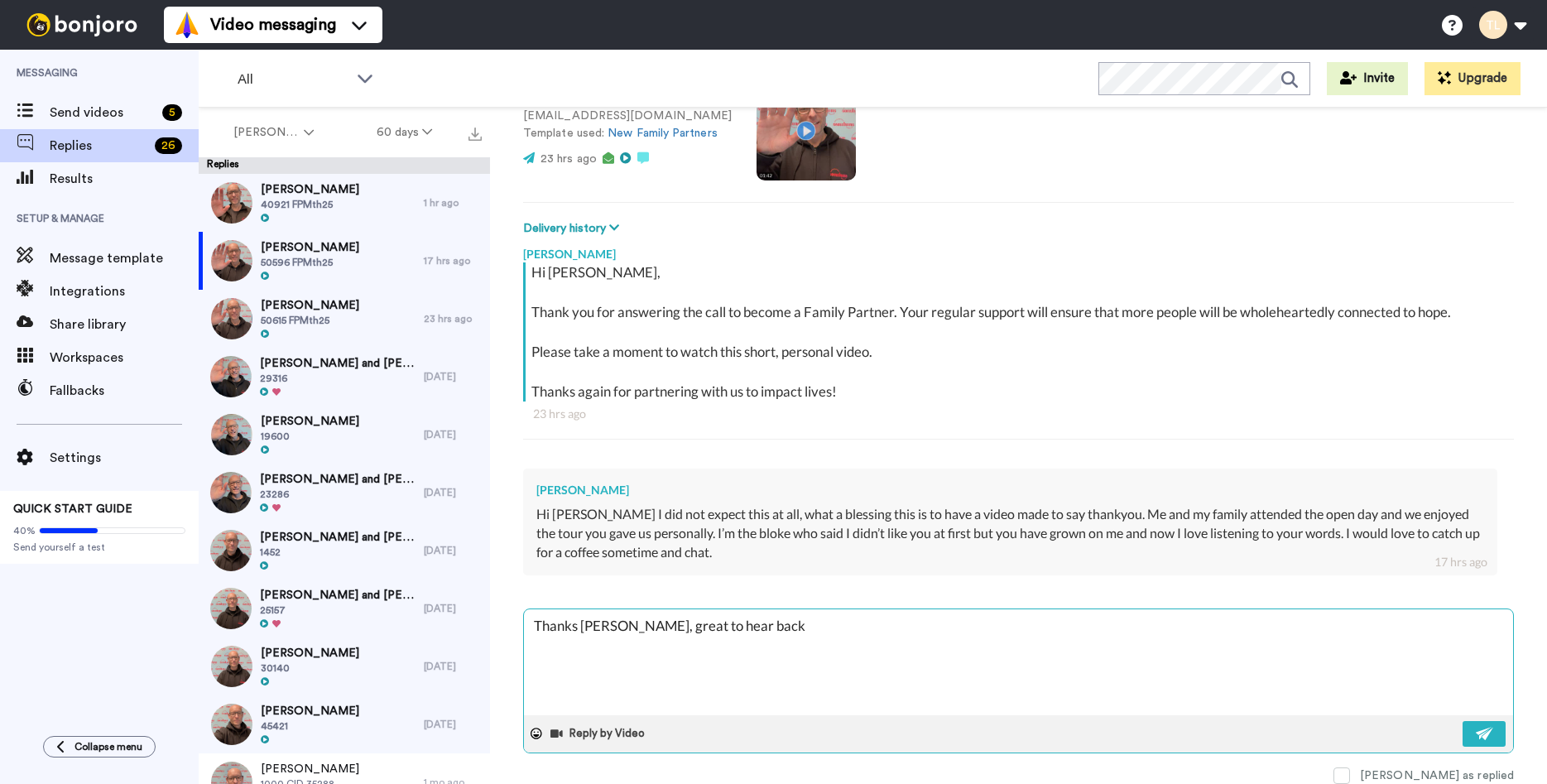
type textarea "x"
type textarea "Thanks [PERSON_NAME], great to hear back f"
type textarea "x"
type textarea "Thanks [PERSON_NAME], great to hear back fr"
type textarea "x"
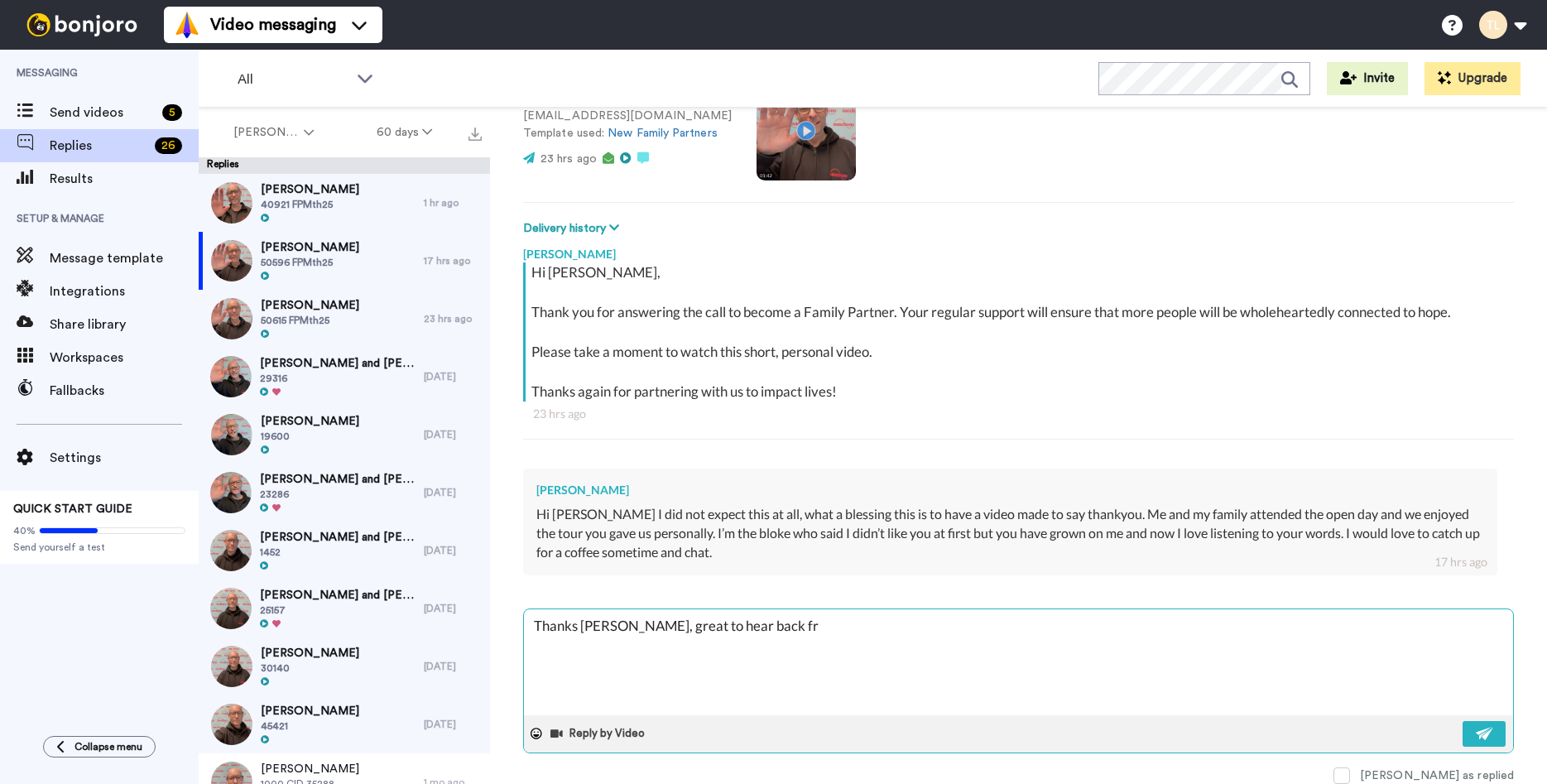
type textarea "Thanks [PERSON_NAME], great to hear back fro"
type textarea "x"
type textarea "Thanks [PERSON_NAME], great to hear back fro"
type textarea "x"
type textarea "Thanks [PERSON_NAME], great to hear back fro y"
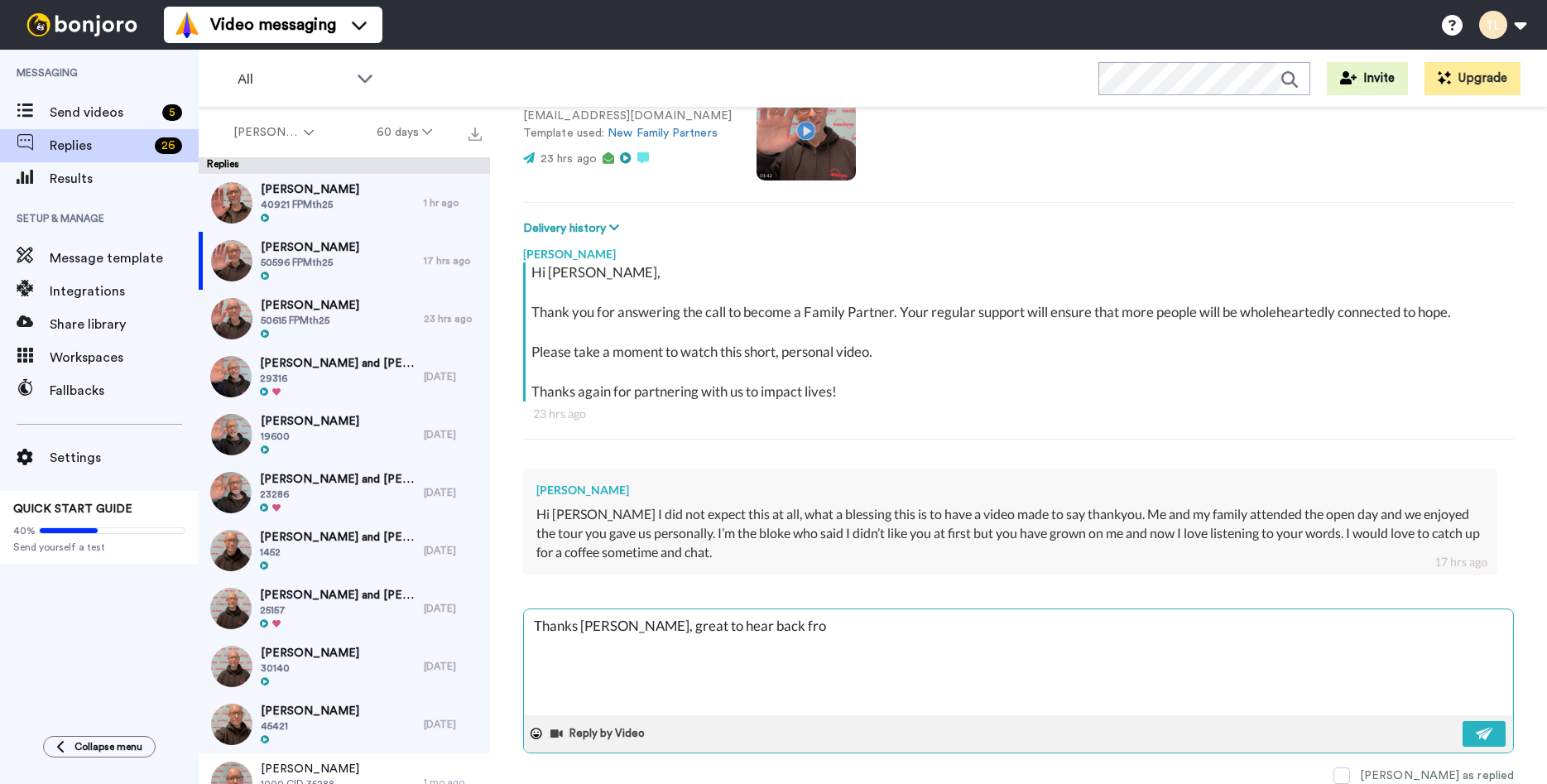
type textarea "x"
type textarea "Thanks [PERSON_NAME], great to hear back fro yo"
type textarea "x"
type textarea "Thanks [PERSON_NAME], great to hear back fro you"
type textarea "x"
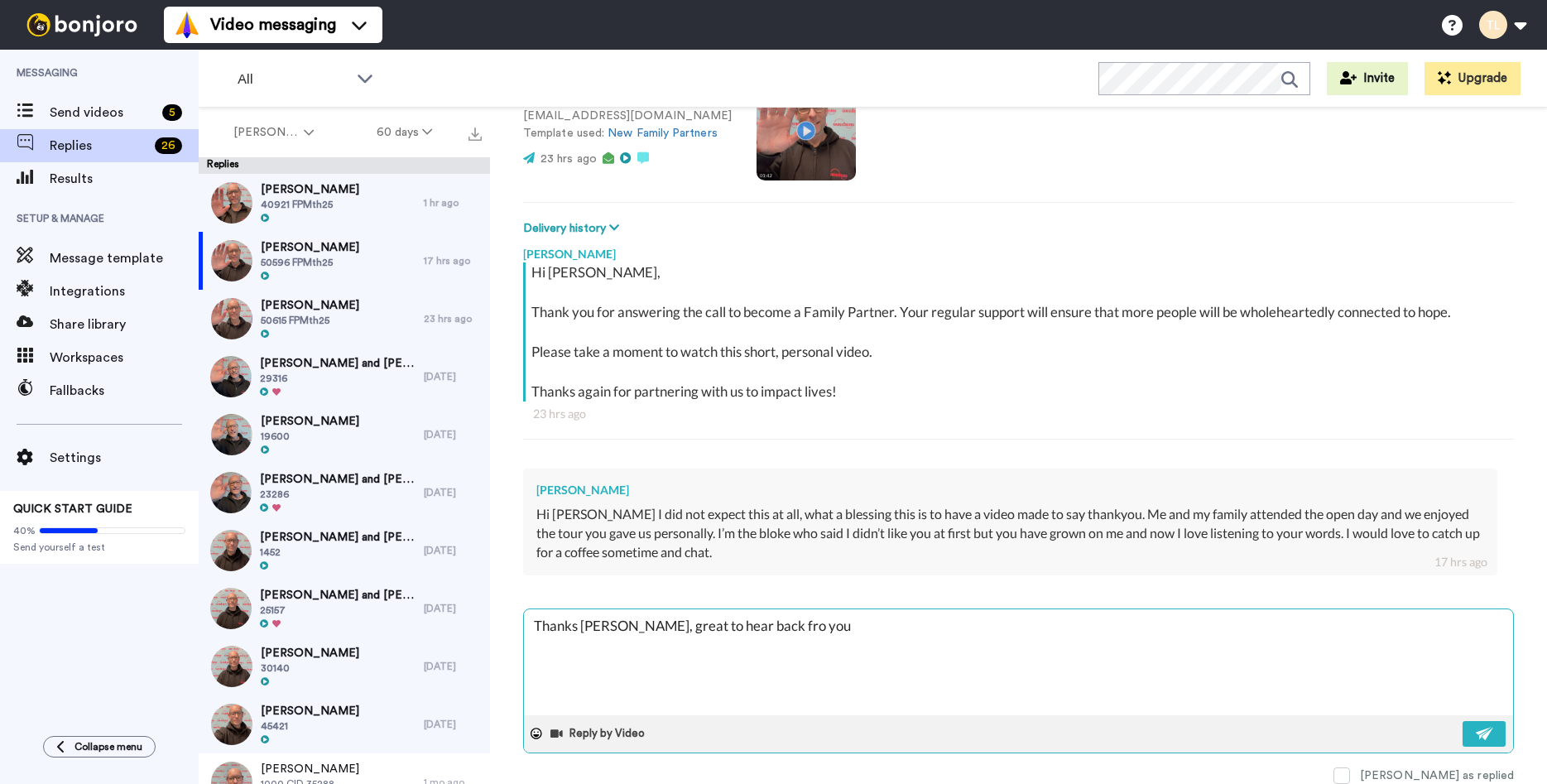
type textarea "Thanks [PERSON_NAME], great to hear back fro you."
type textarea "x"
type textarea "Thanks [PERSON_NAME], great to hear back fro you."
type textarea "x"
type textarea "Thanks [PERSON_NAME], great to hear back fro you."
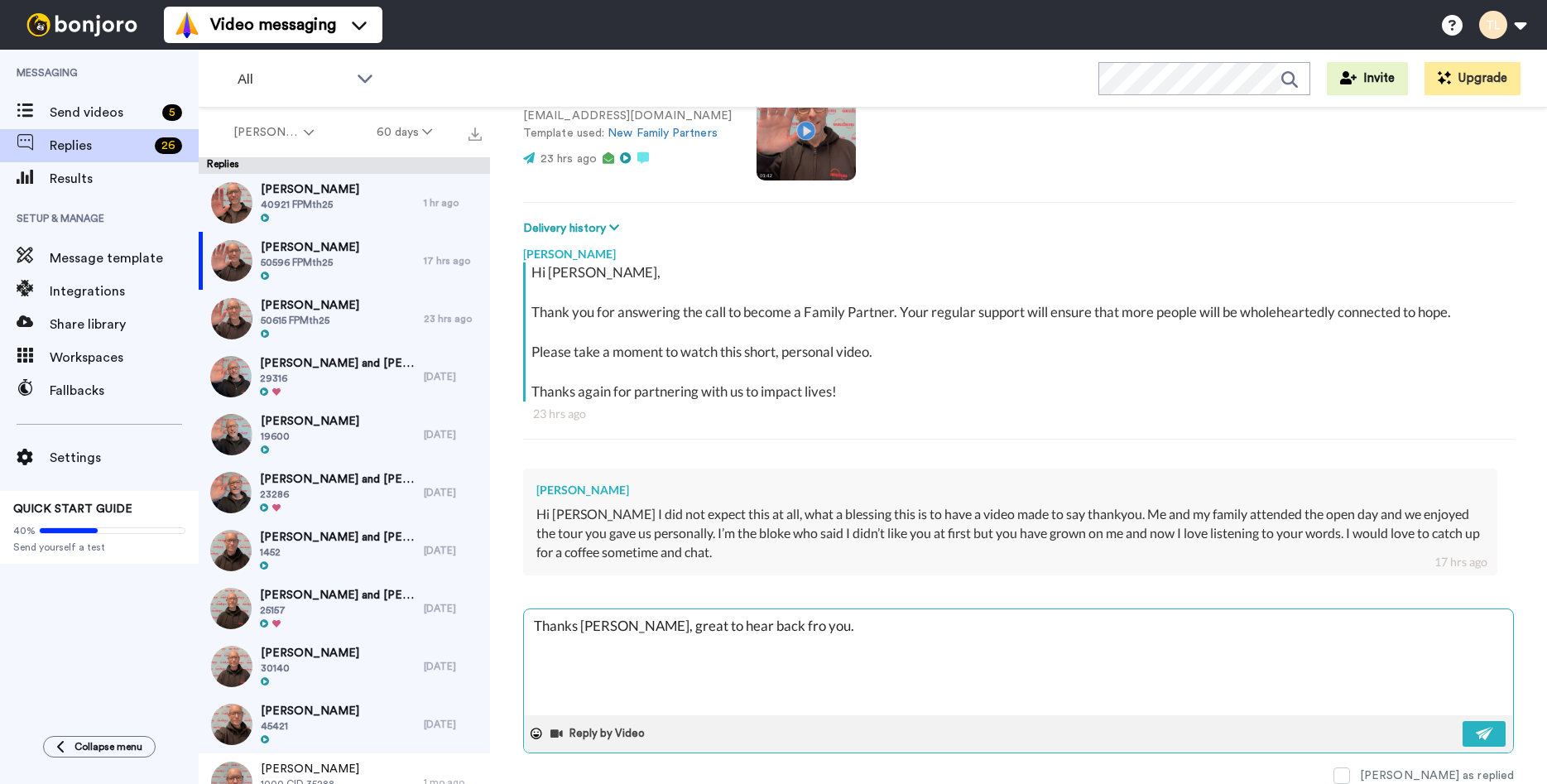
type textarea "x"
type textarea "Thanks [PERSON_NAME], great to hear back fro you"
type textarea "x"
type textarea "Thanks [PERSON_NAME], great to hear back fro yo"
type textarea "x"
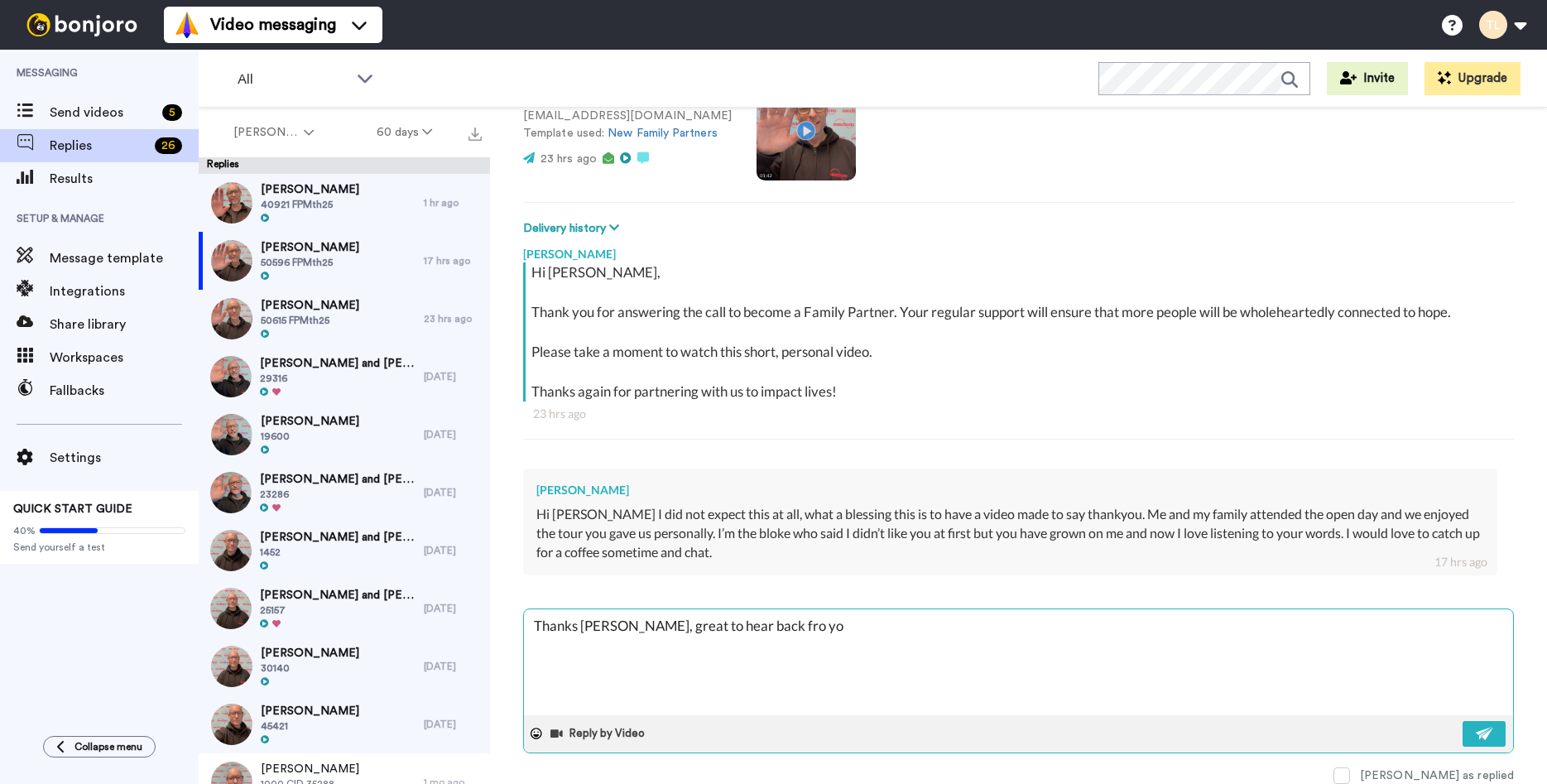
type textarea "Thanks [PERSON_NAME], great to hear back fro y"
type textarea "x"
type textarea "Thanks [PERSON_NAME], great to hear back fro"
type textarea "x"
type textarea "Thanks [PERSON_NAME], great to hear back fro"
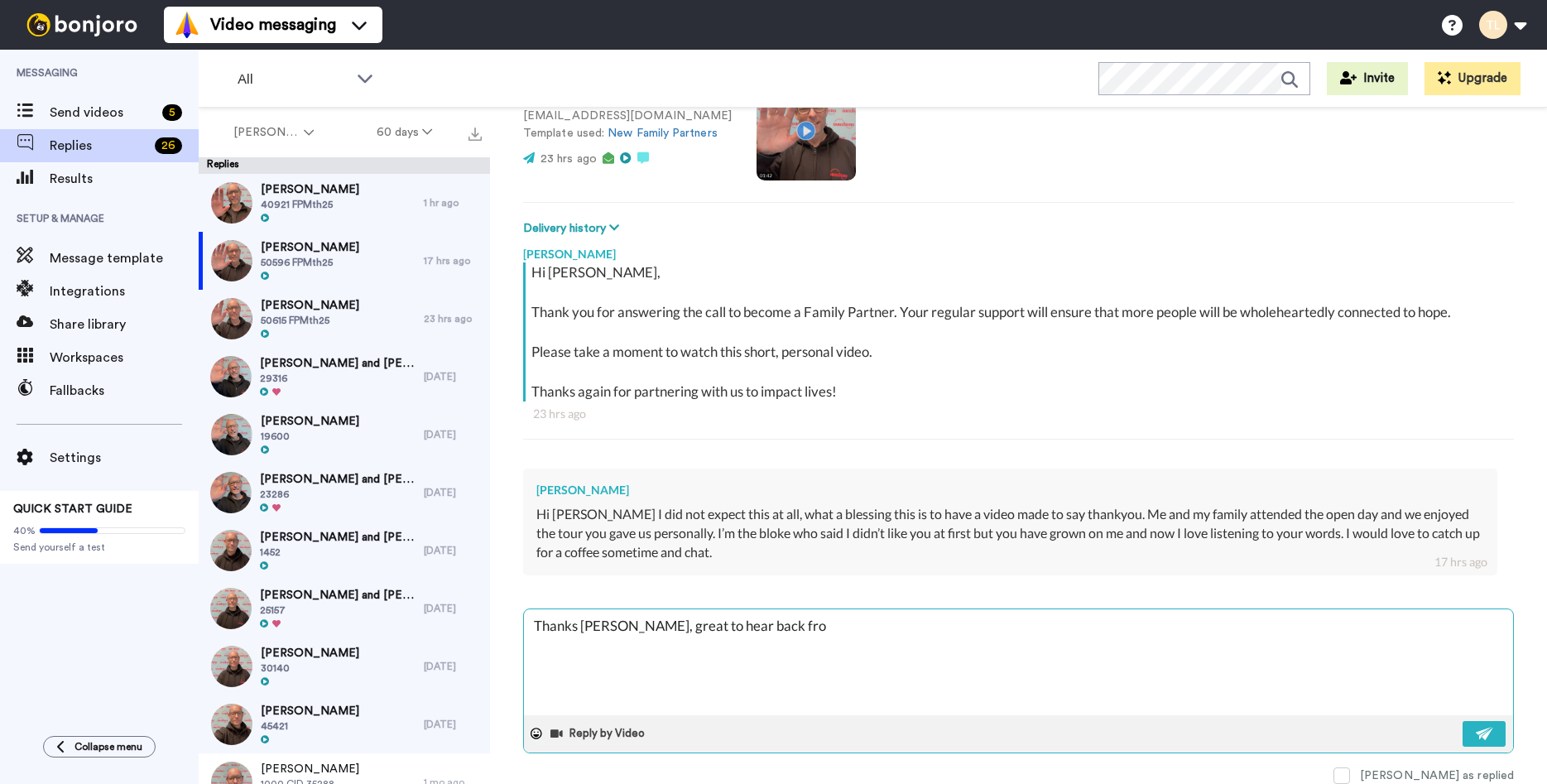
type textarea "x"
type textarea "Thanks [PERSON_NAME], great to hear back fr"
type textarea "x"
type textarea "Thanks [PERSON_NAME], great to hear back f"
type textarea "x"
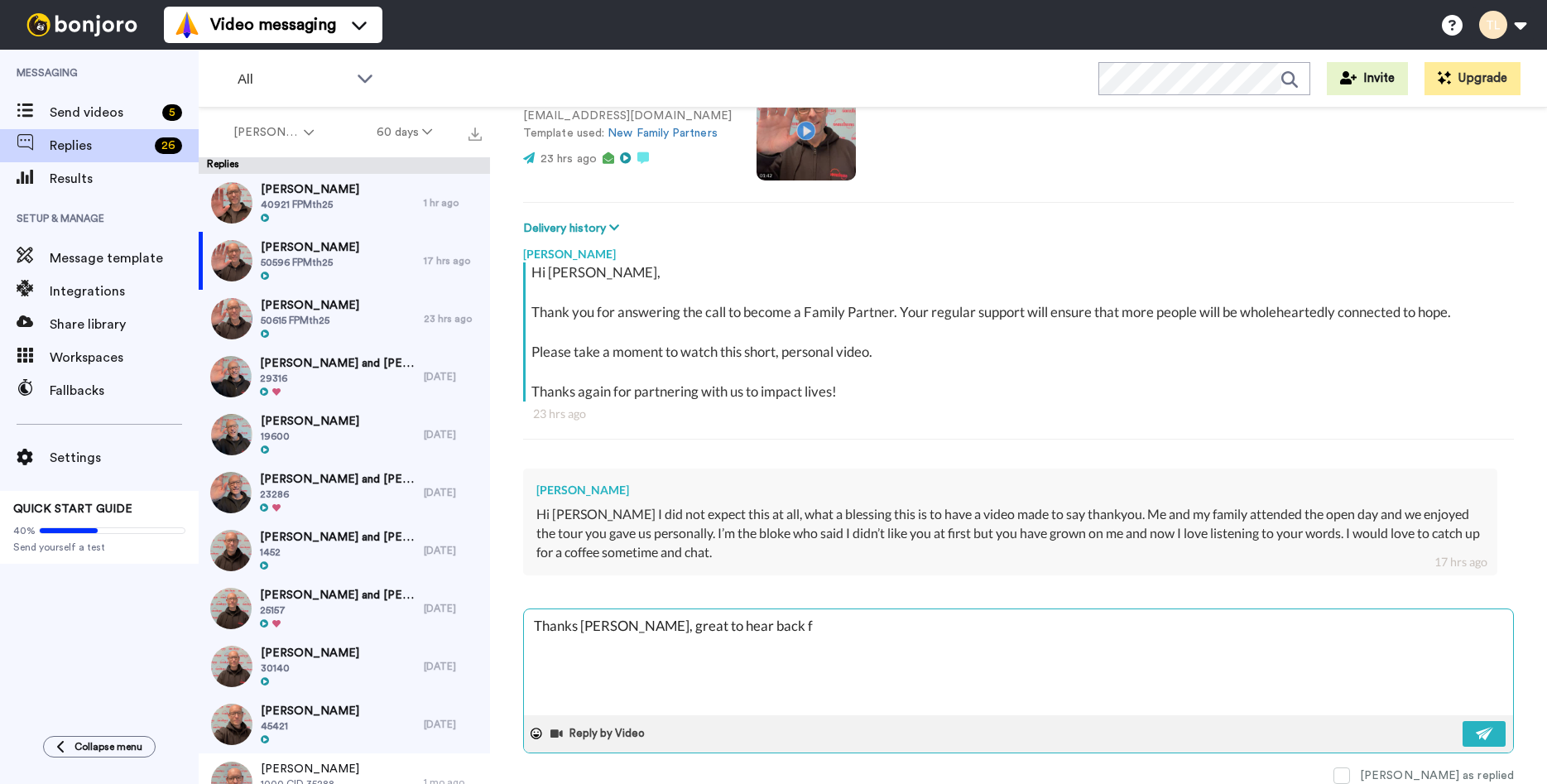
type textarea "Thanks [PERSON_NAME], great to hear back fr"
type textarea "x"
type textarea "Thanks [PERSON_NAME], great to hear back fr"
type textarea "x"
type textarea "Thanks [PERSON_NAME], great to hear back fr t"
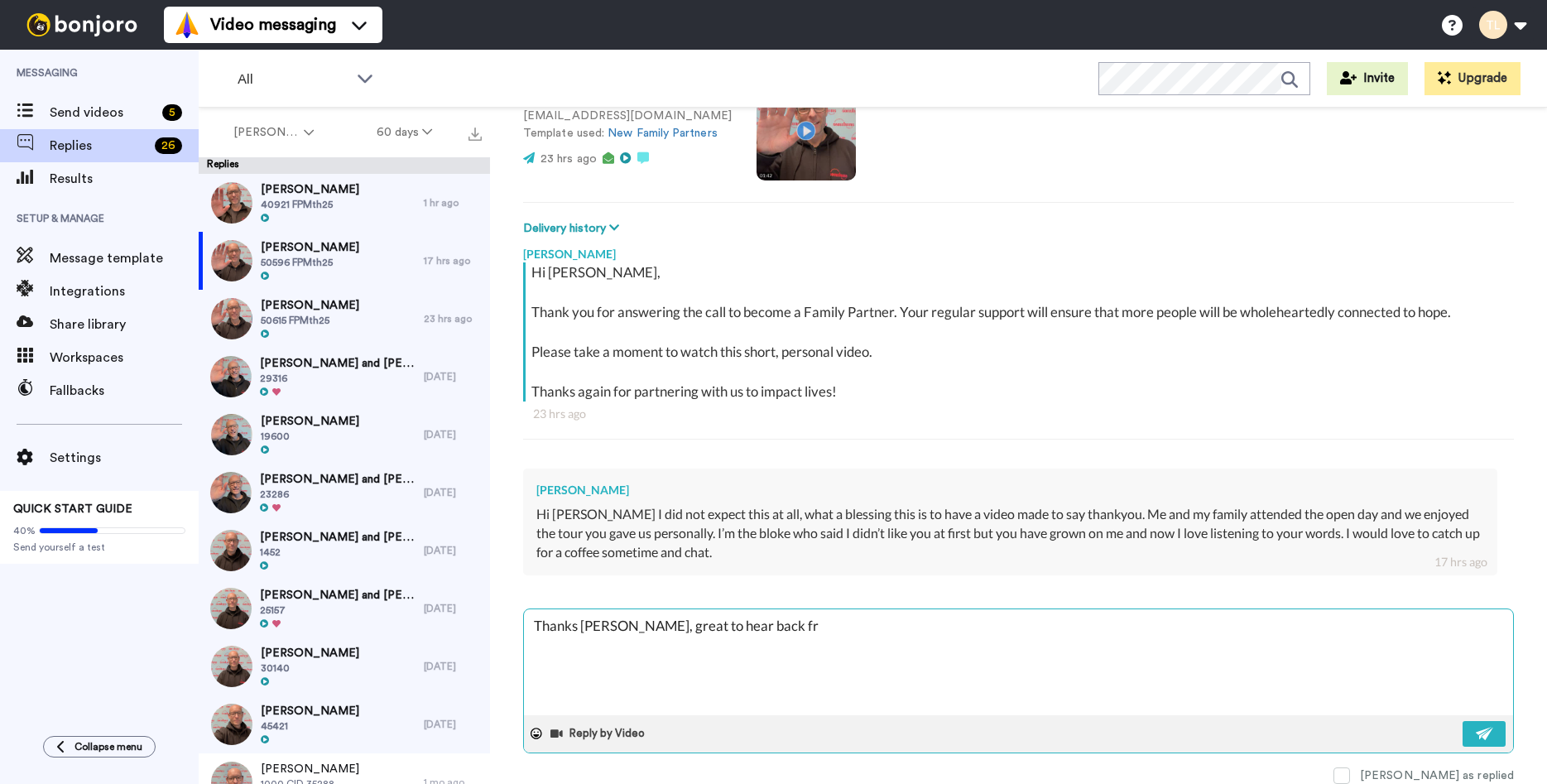
type textarea "x"
type textarea "Thanks [PERSON_NAME], great to hear back fr"
type textarea "x"
type textarea "Thanks [PERSON_NAME], great to hear back fr"
type textarea "x"
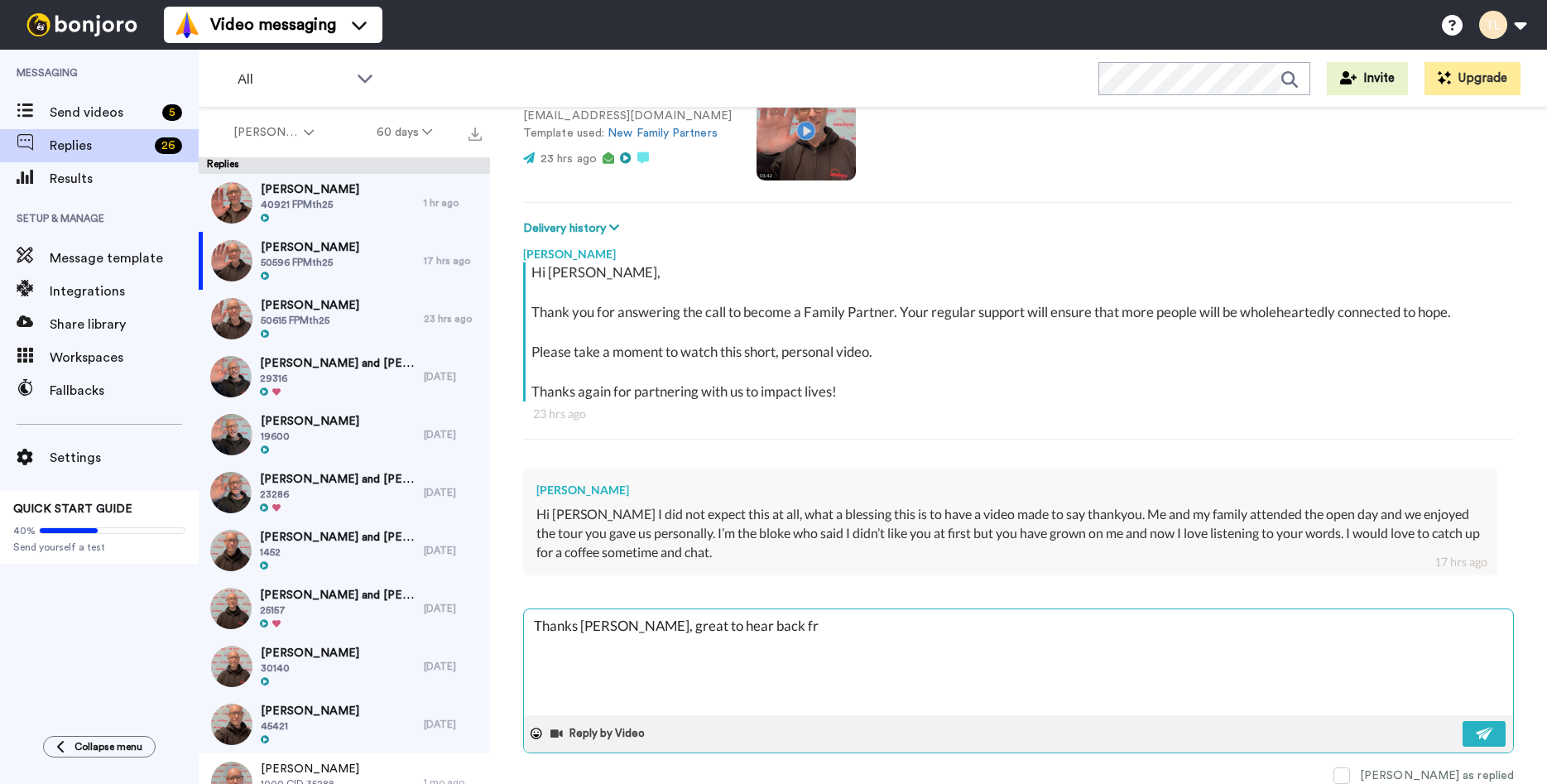
type textarea "Thanks [PERSON_NAME], great to hear back f"
type textarea "x"
type textarea "Thanks [PERSON_NAME], great to hear back fo"
type textarea "x"
type textarea "Thanks [PERSON_NAME], great to hear back for"
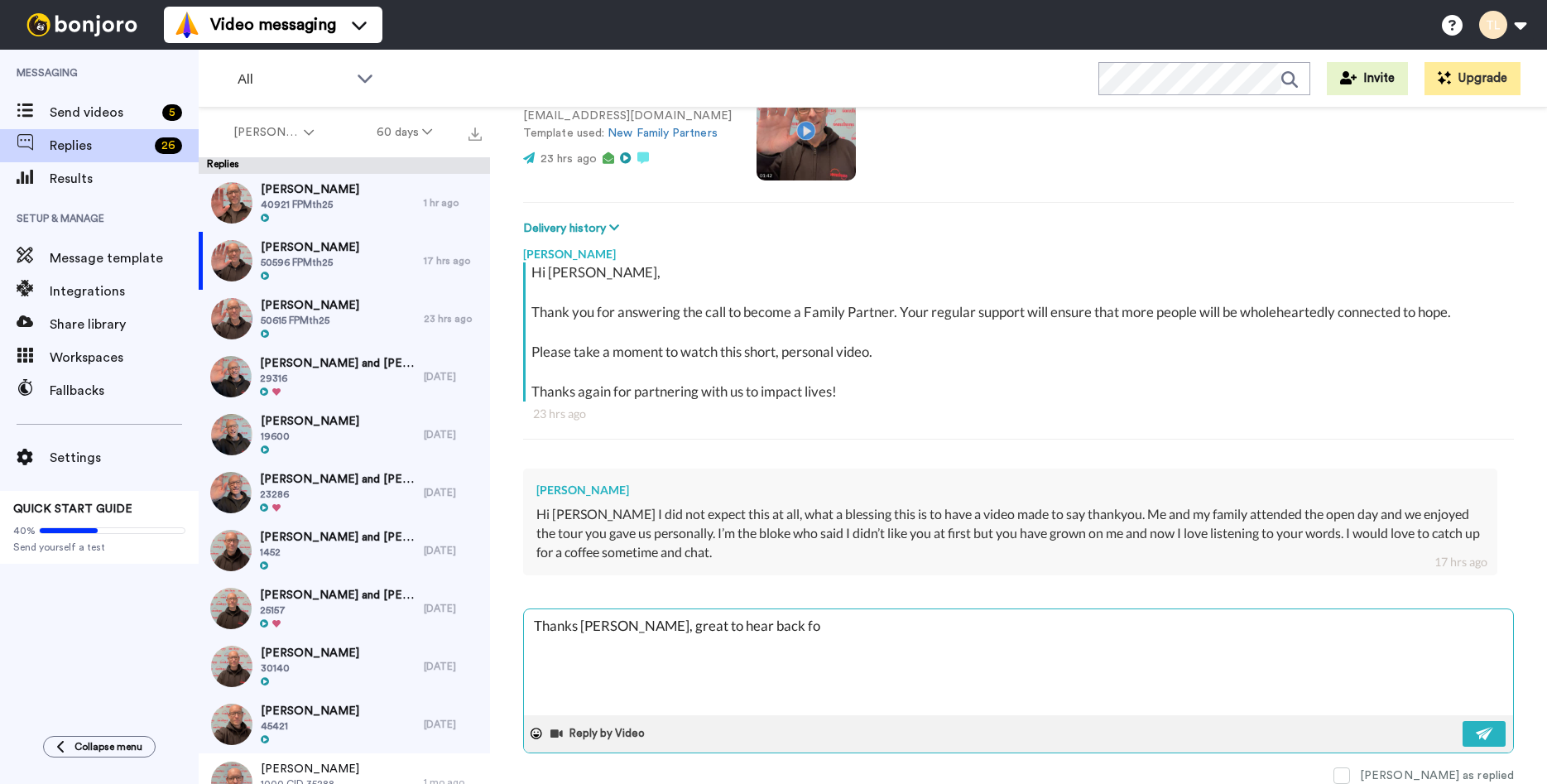
type textarea "x"
type textarea "Thanks [PERSON_NAME], great to hear back for"
type textarea "x"
type textarea "Thanks [PERSON_NAME], great to hear back for t"
type textarea "x"
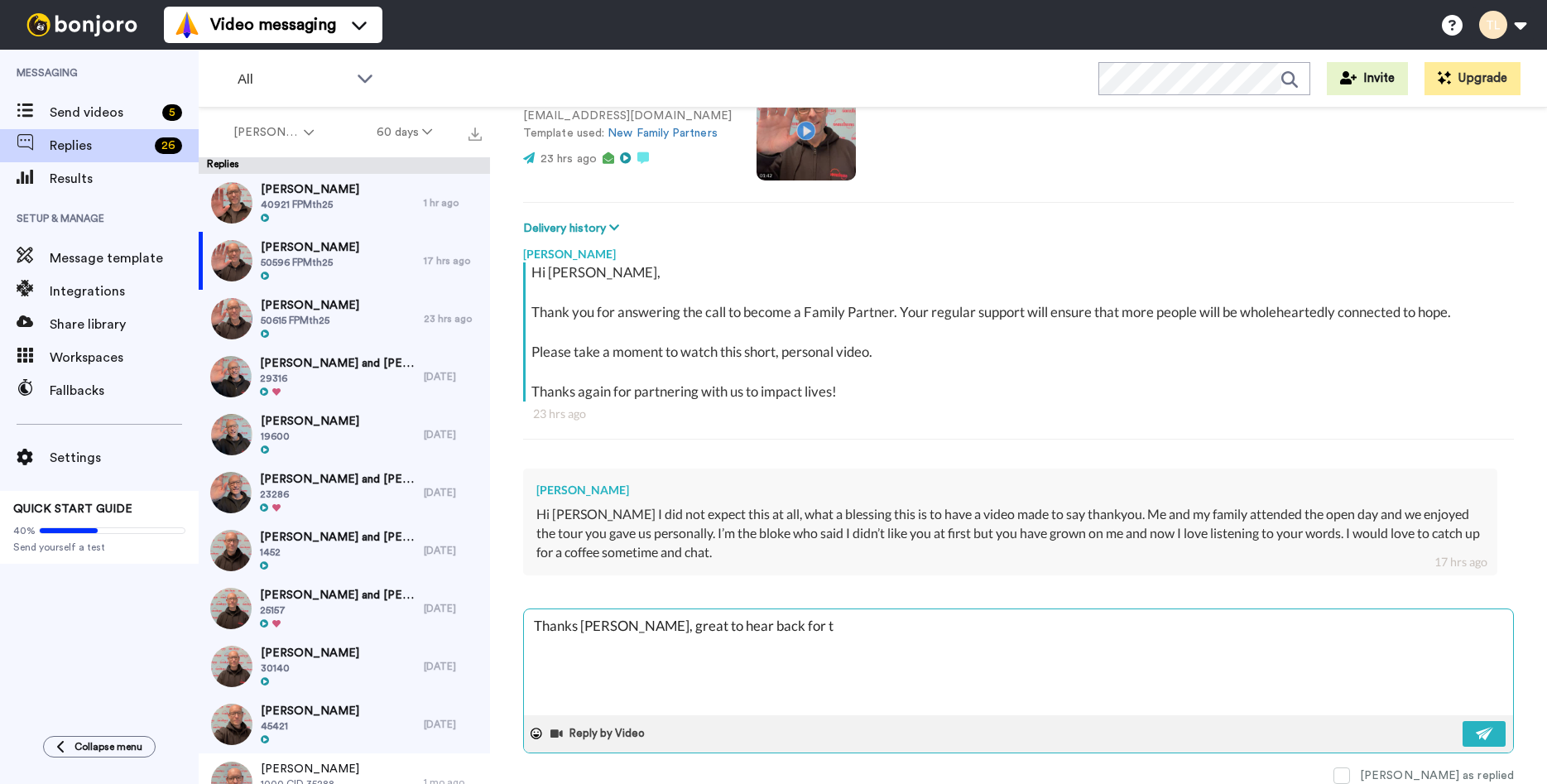
type textarea "Thanks [PERSON_NAME], great to hear back for th"
type textarea "x"
type textarea "Thanks [PERSON_NAME], great to hear back for tha"
type textarea "x"
type textarea "Thanks [PERSON_NAME], great to hear back for that"
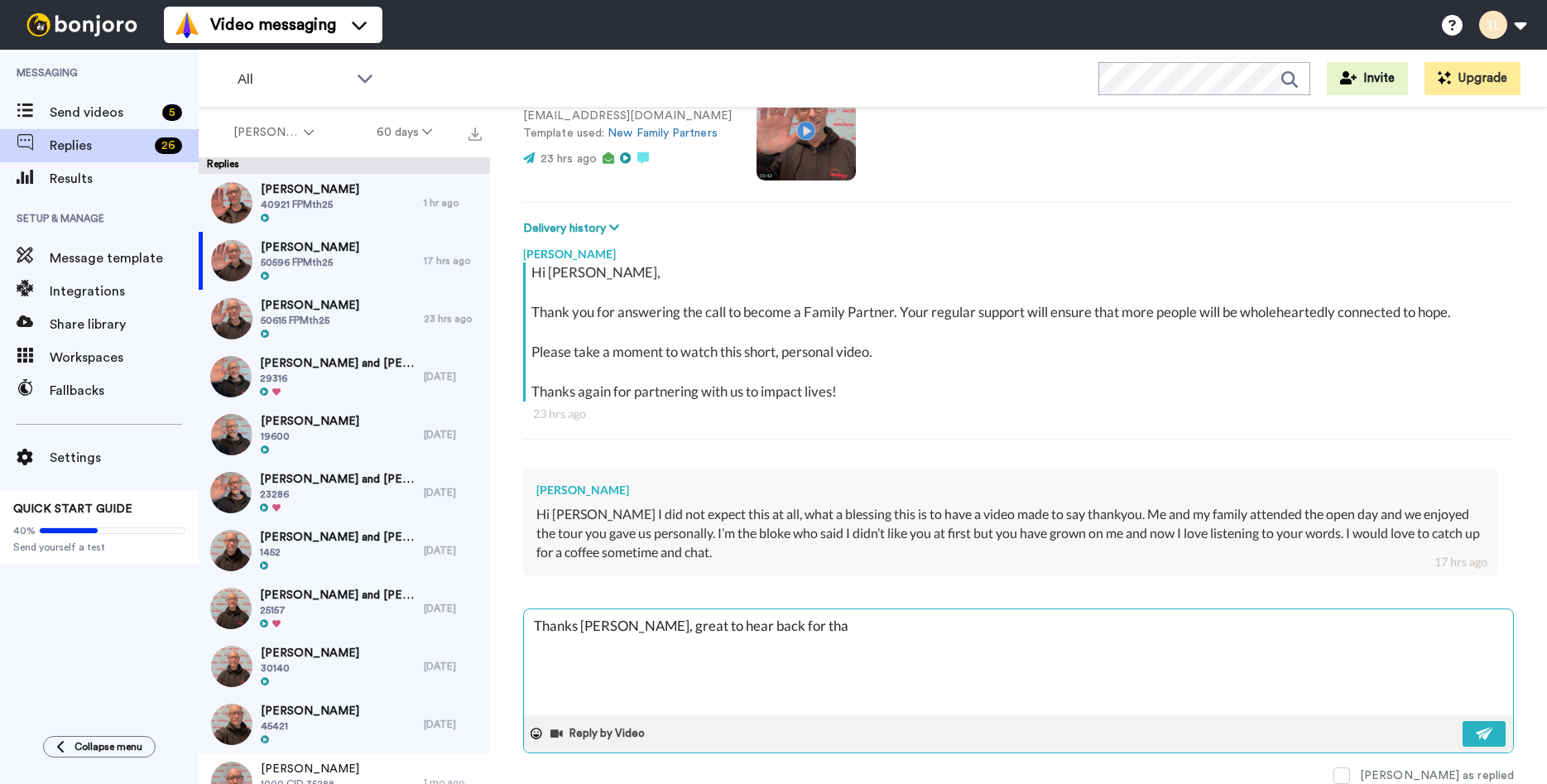
type textarea "x"
type textarea "Thanks [PERSON_NAME], great to hear back for tha"
type textarea "x"
type textarea "Thanks [PERSON_NAME], great to hear back for th"
type textarea "x"
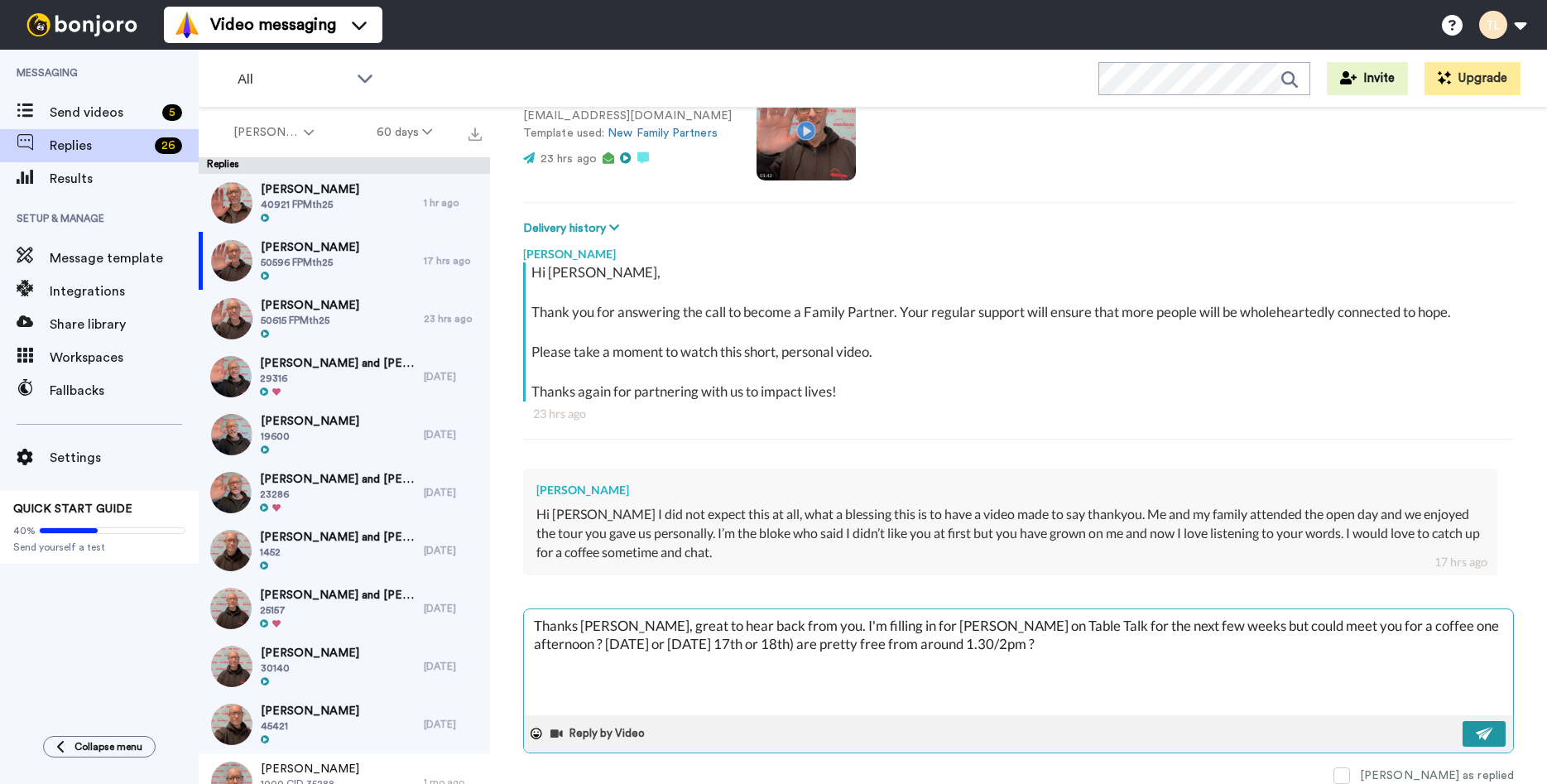
click at [1481, 728] on img at bounding box center [1484, 734] width 18 height 14
